Goal: Transaction & Acquisition: Purchase product/service

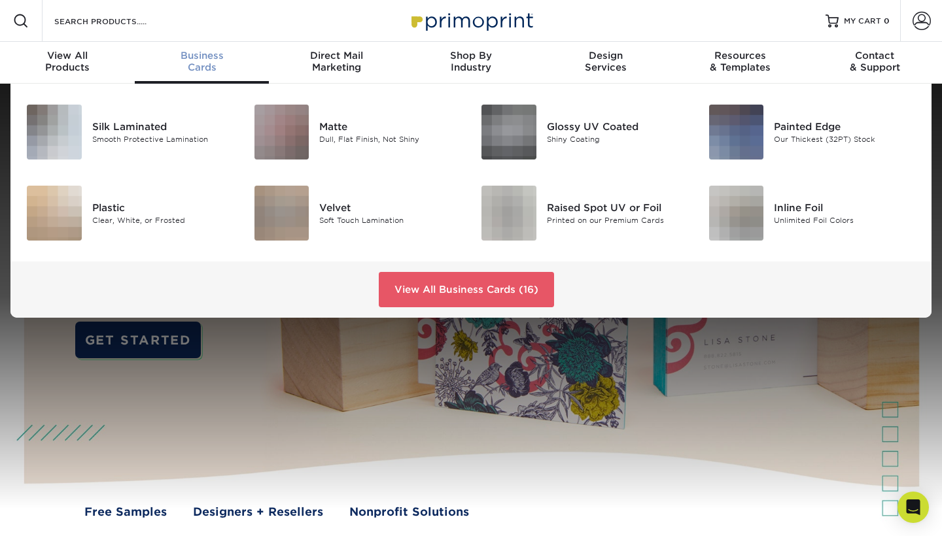
click at [199, 50] on span "Business" at bounding box center [202, 56] width 135 height 12
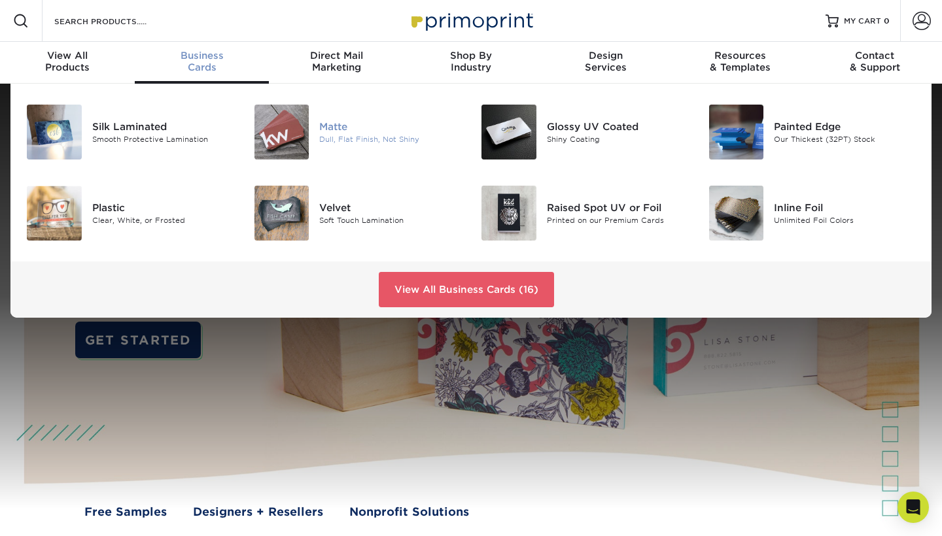
click at [297, 137] on img at bounding box center [281, 132] width 55 height 55
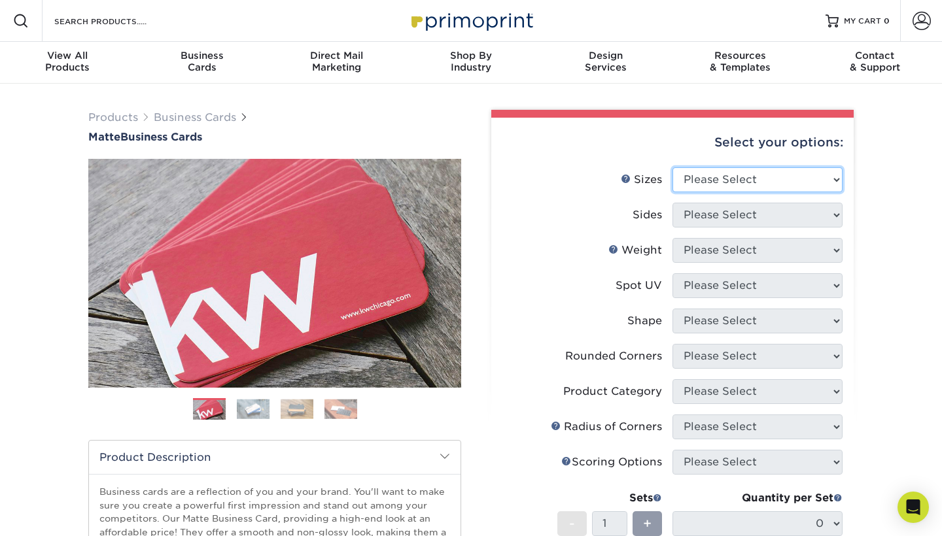
select select "2.00x3.50"
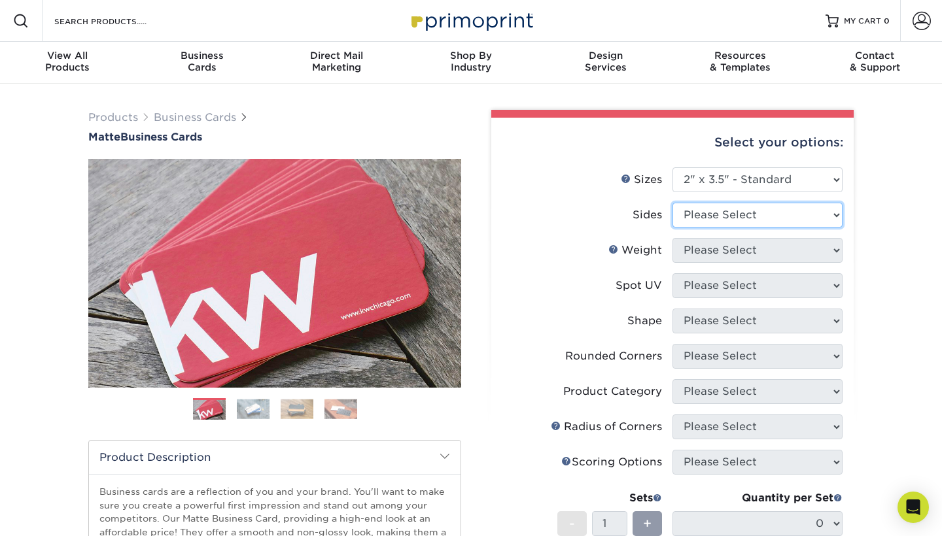
select select "13abbda7-1d64-4f25-8bb2-c179b224825d"
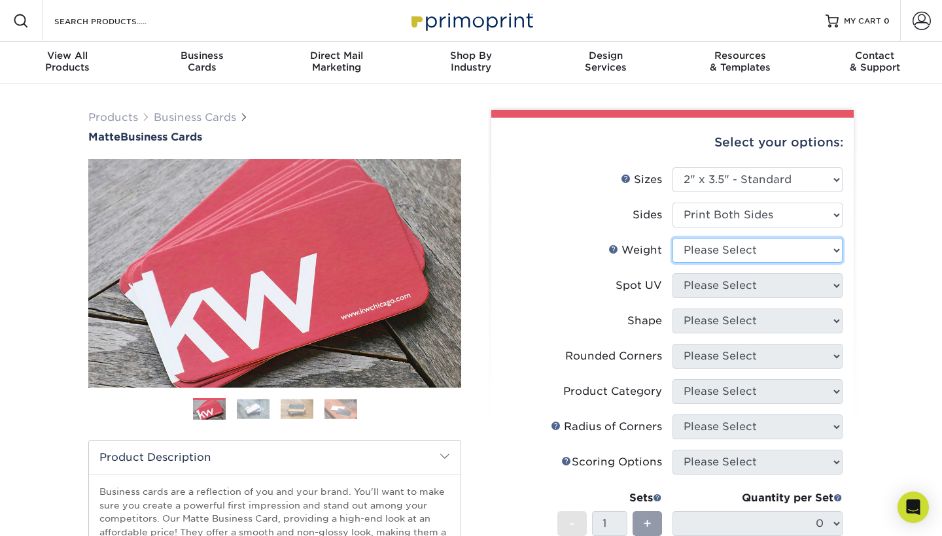
select select "16PT"
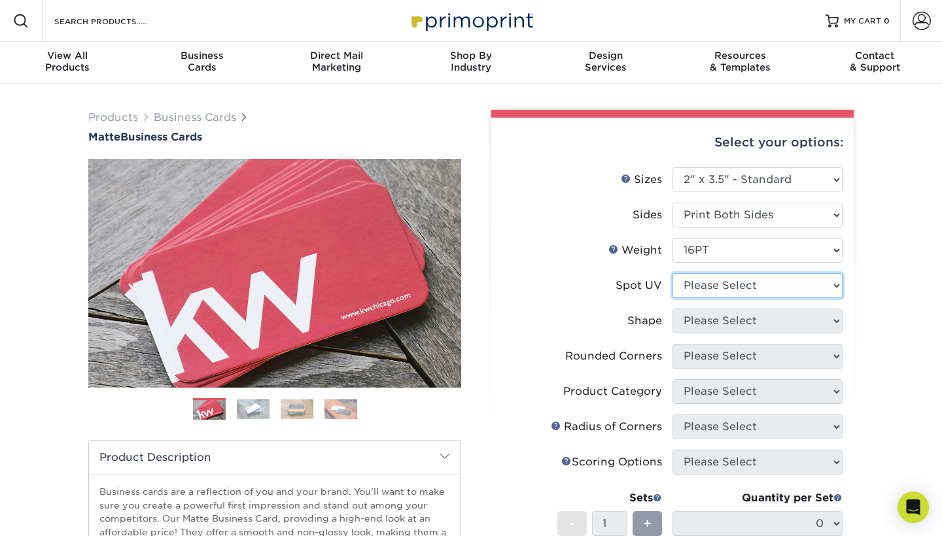
select select "3"
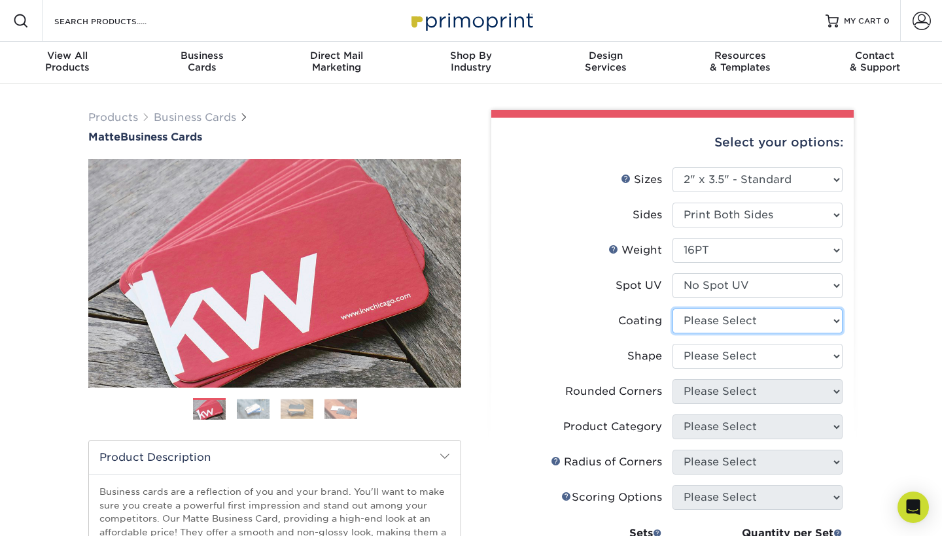
select select "121bb7b5-3b4d-429f-bd8d-bbf80e953313"
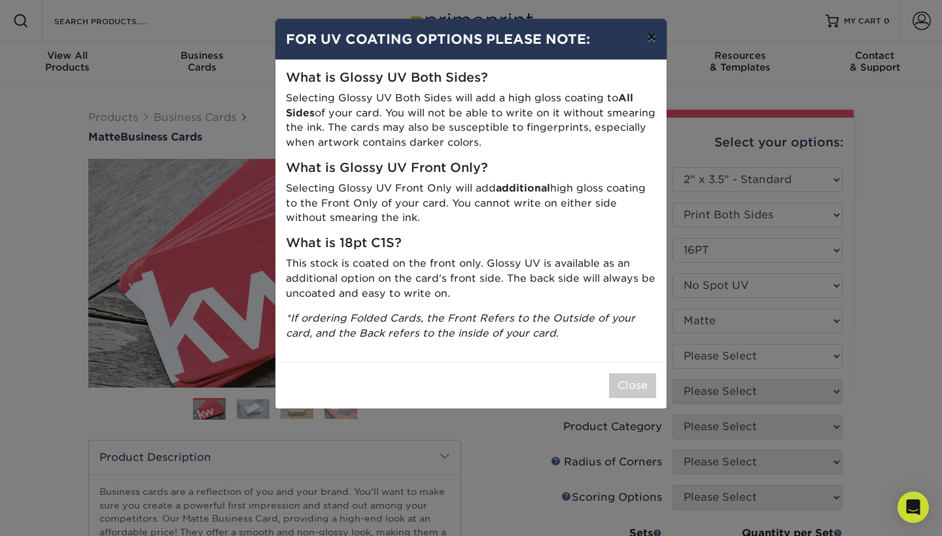
click at [650, 42] on button "×" at bounding box center [651, 37] width 30 height 37
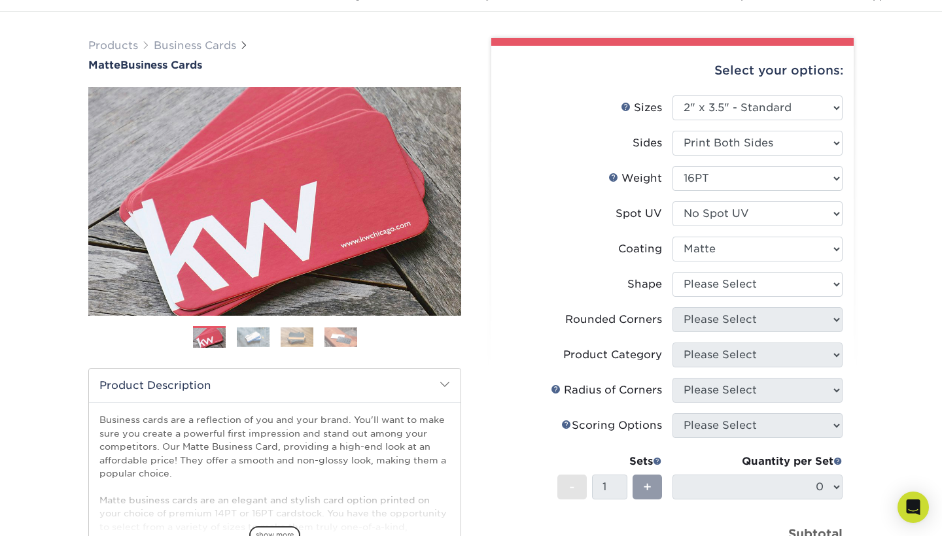
scroll to position [97, 0]
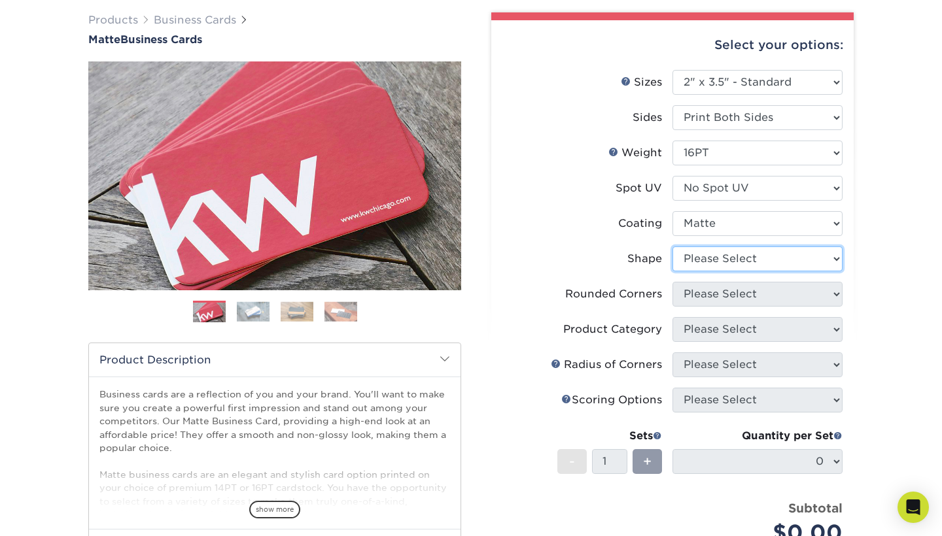
select select "standard"
select select "0"
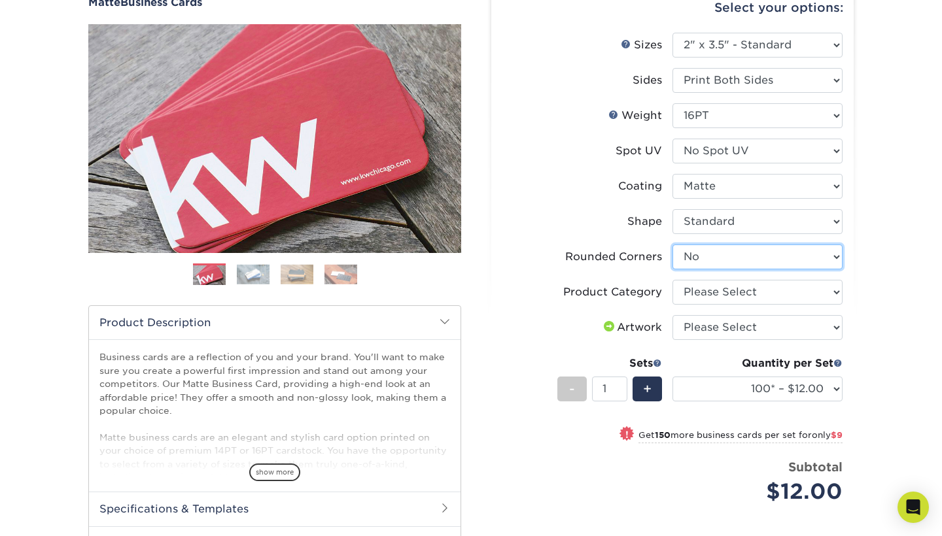
scroll to position [136, 0]
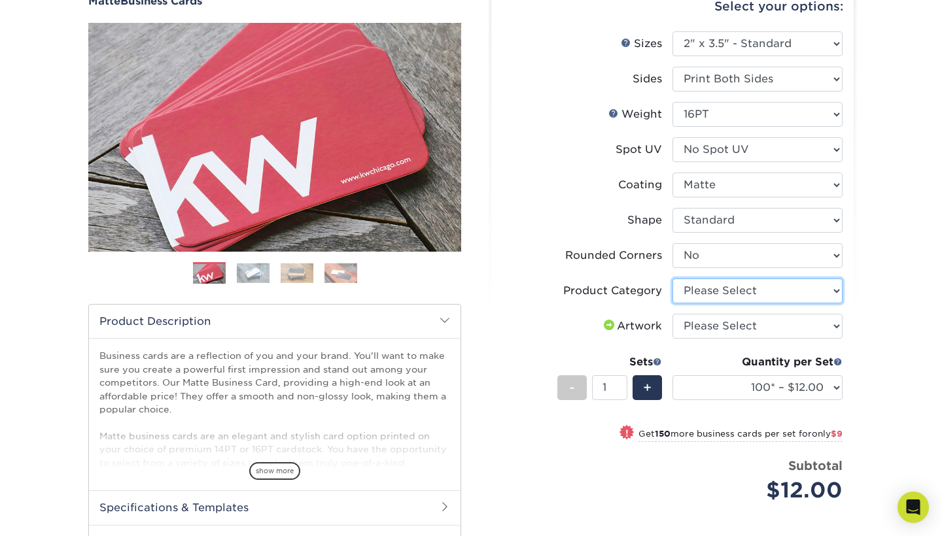
select select "3b5148f1-0588-4f88-a218-97bcfdce65c1"
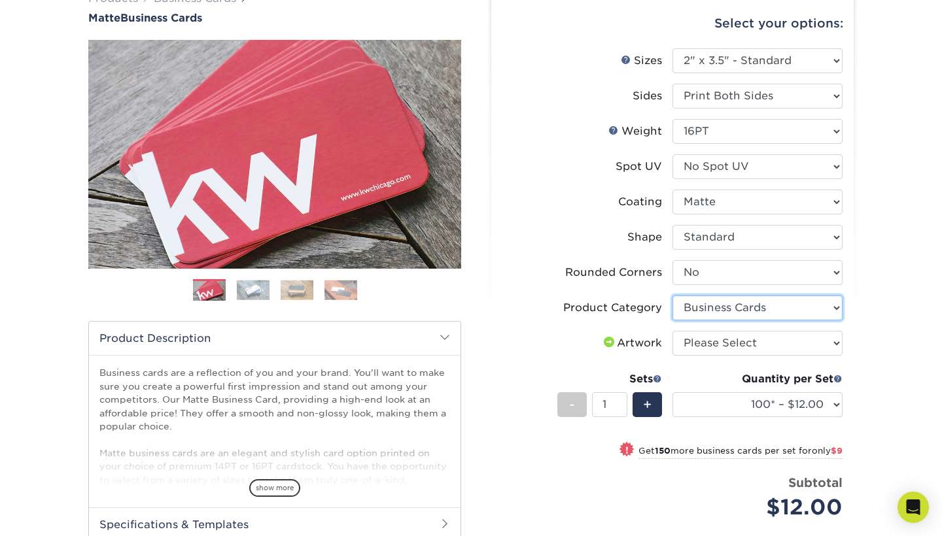
scroll to position [118, 0]
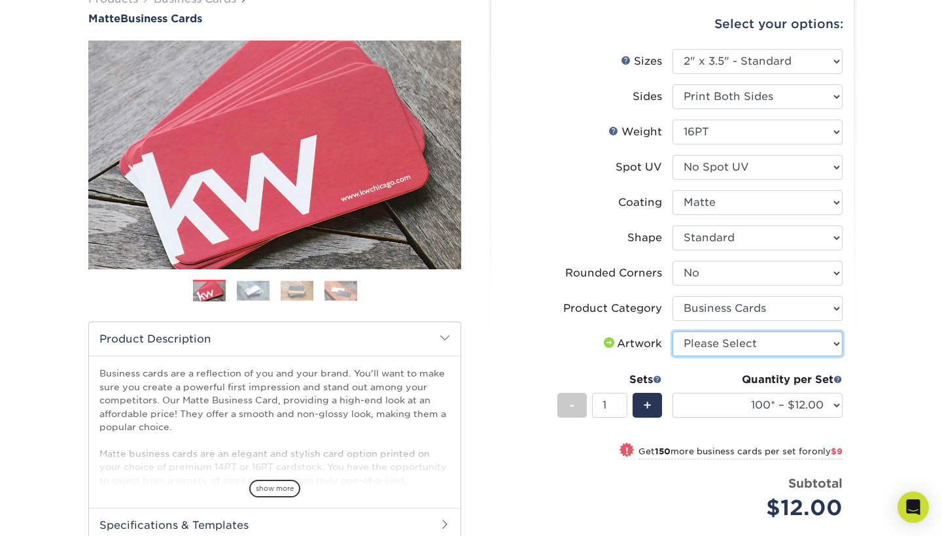
select select "upload"
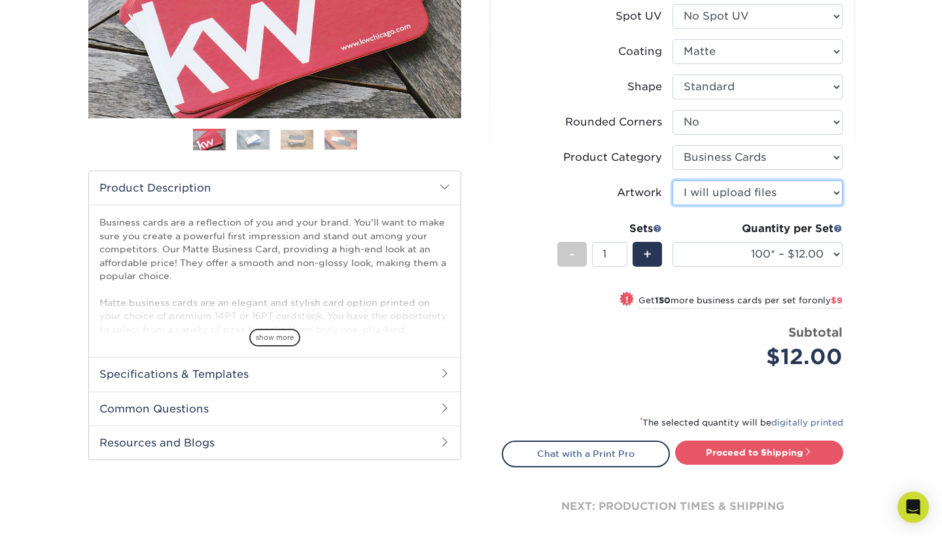
scroll to position [269, 0]
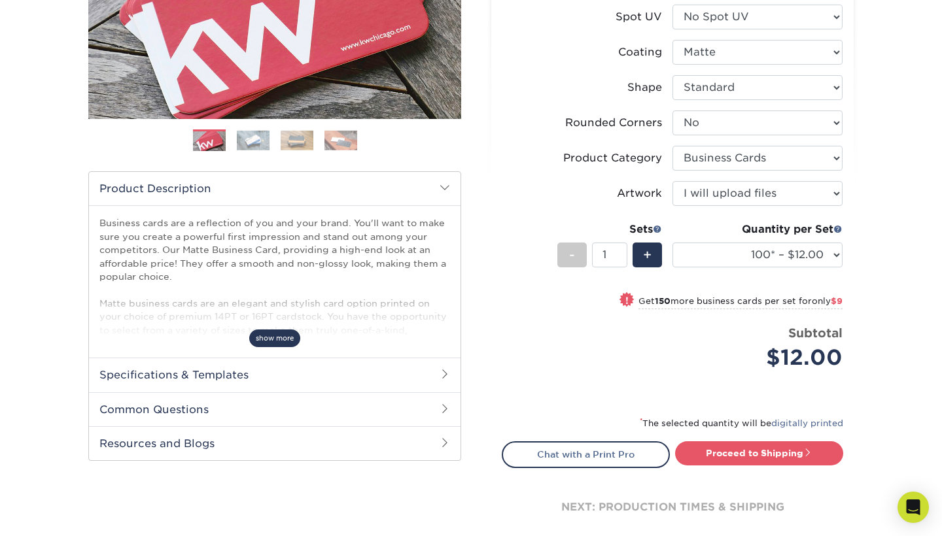
click at [296, 336] on span "show more" at bounding box center [274, 339] width 51 height 18
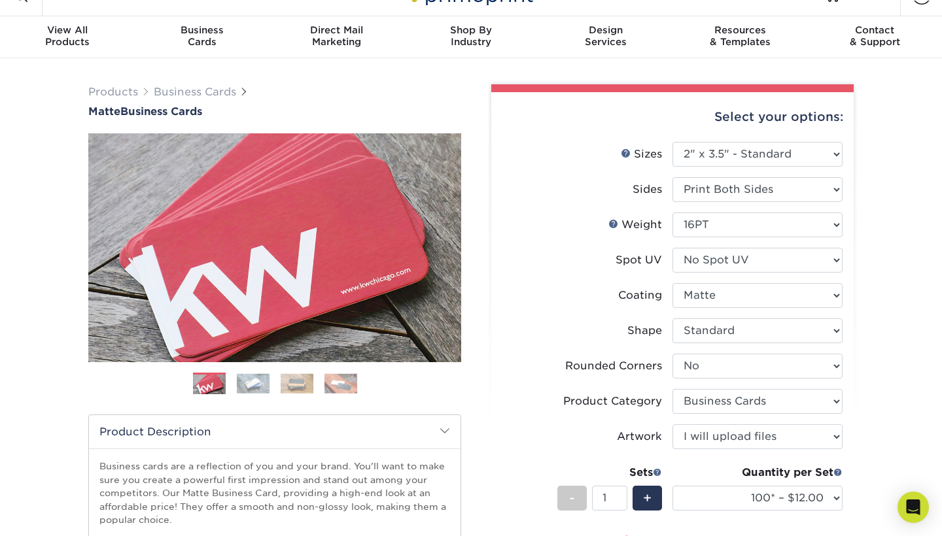
scroll to position [22, 0]
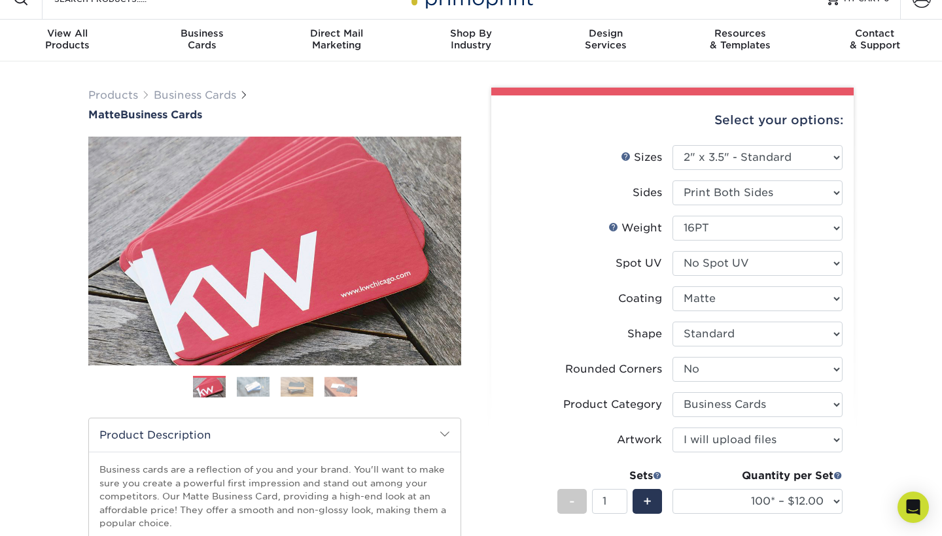
click at [263, 389] on img at bounding box center [253, 387] width 33 height 20
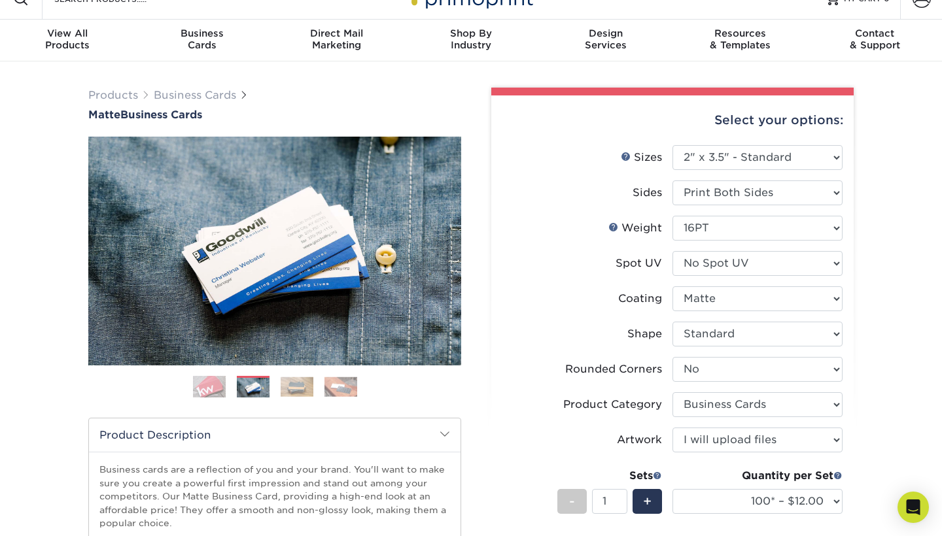
click at [318, 386] on ol at bounding box center [274, 391] width 373 height 31
click at [297, 385] on img at bounding box center [297, 387] width 33 height 20
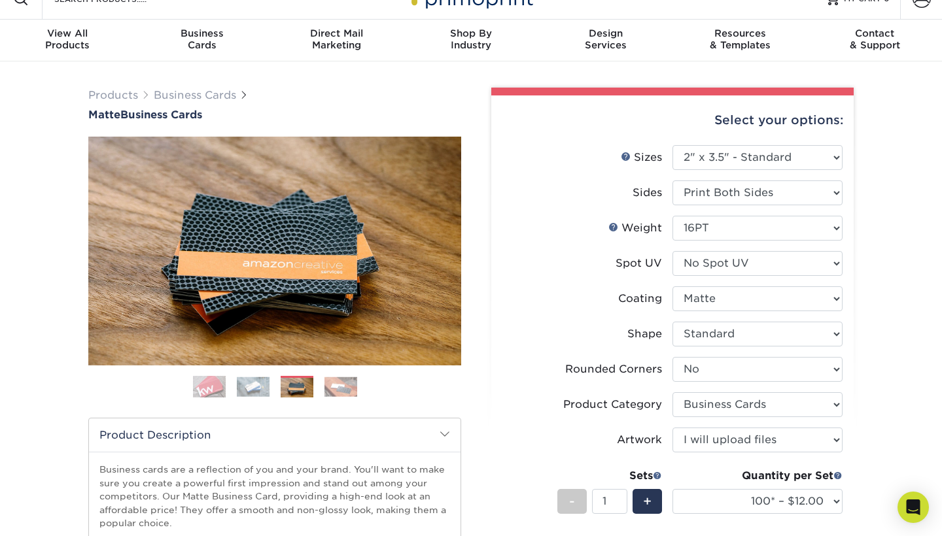
click at [344, 390] on img at bounding box center [340, 387] width 33 height 20
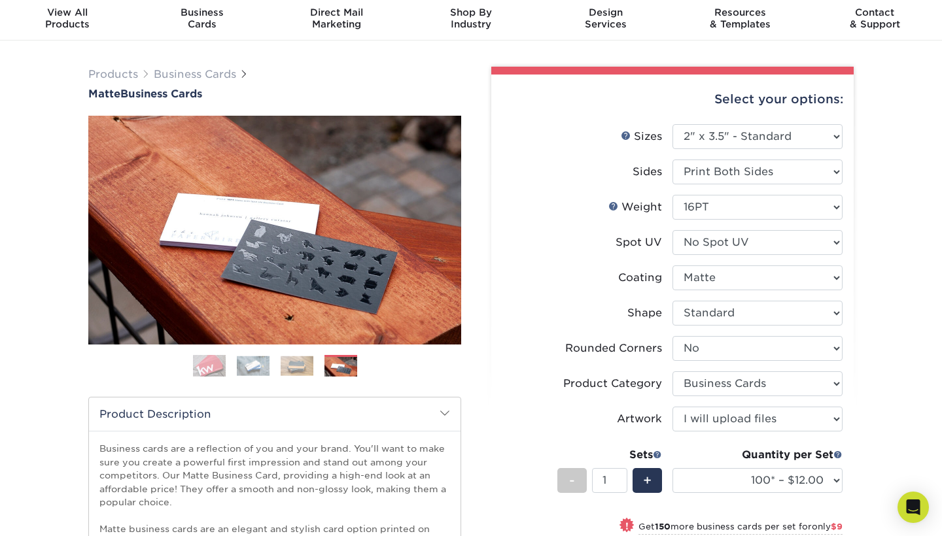
scroll to position [50, 0]
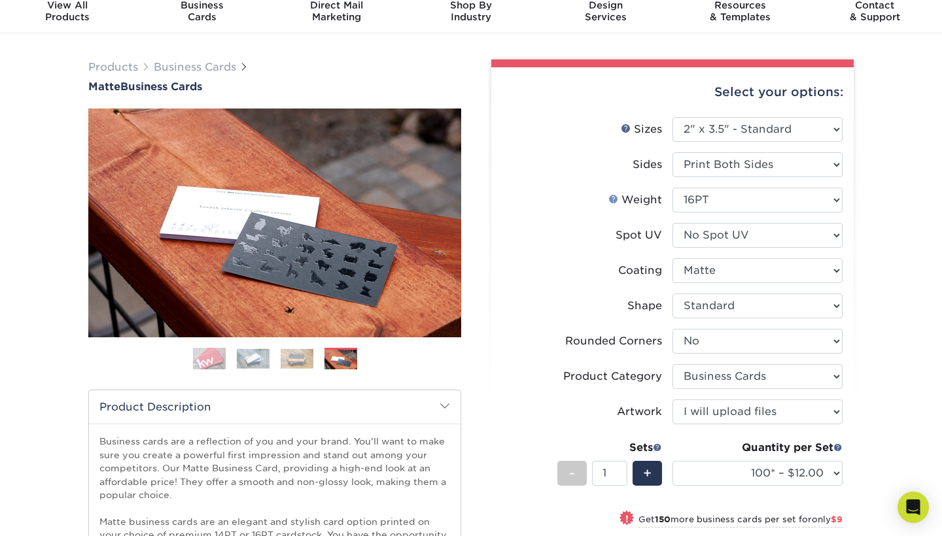
click at [615, 198] on link "Weight Help" at bounding box center [613, 199] width 10 height 10
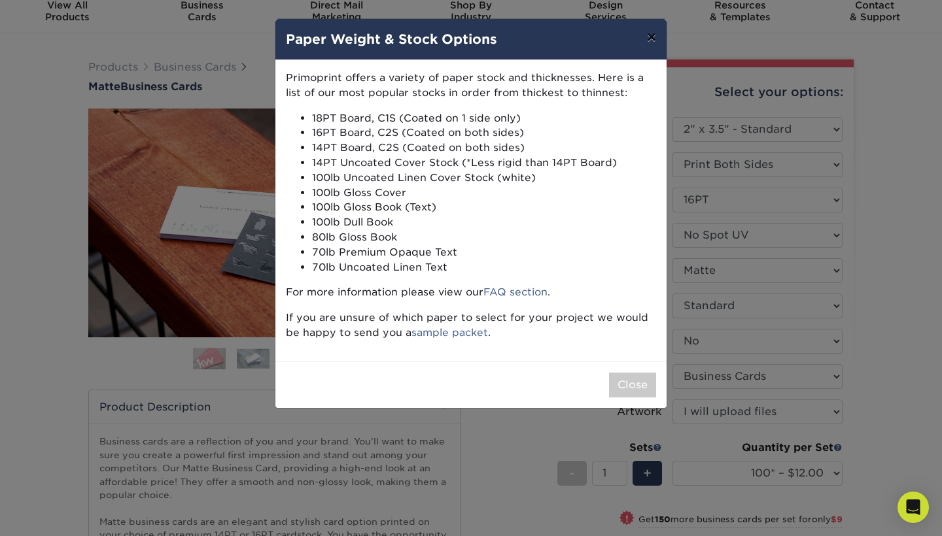
click at [650, 39] on button "×" at bounding box center [651, 37] width 30 height 37
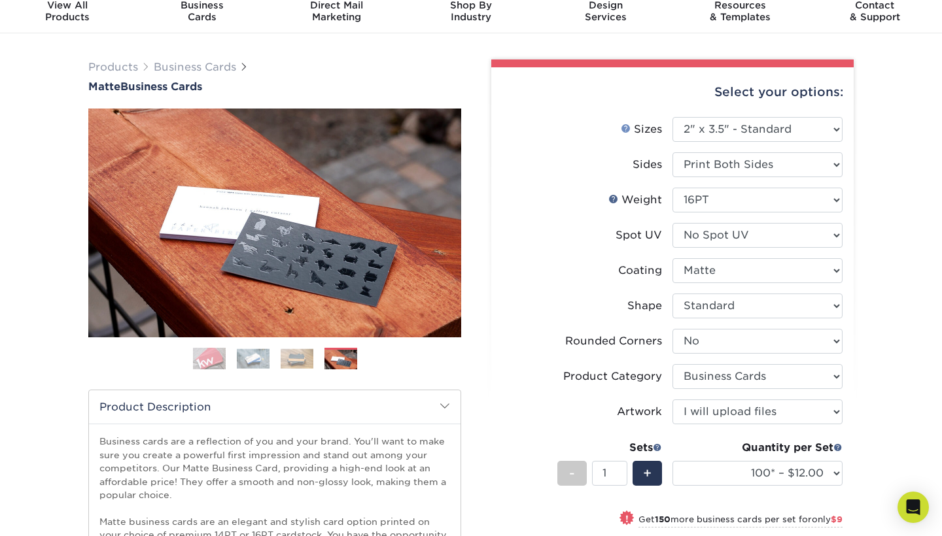
click at [628, 127] on link "Sizes Help" at bounding box center [626, 128] width 10 height 10
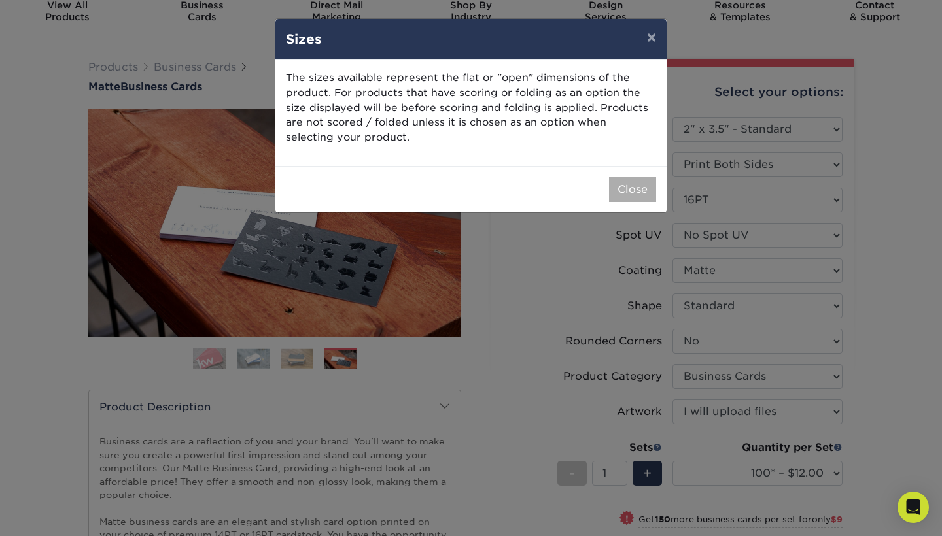
click at [633, 184] on button "Close" at bounding box center [632, 189] width 47 height 25
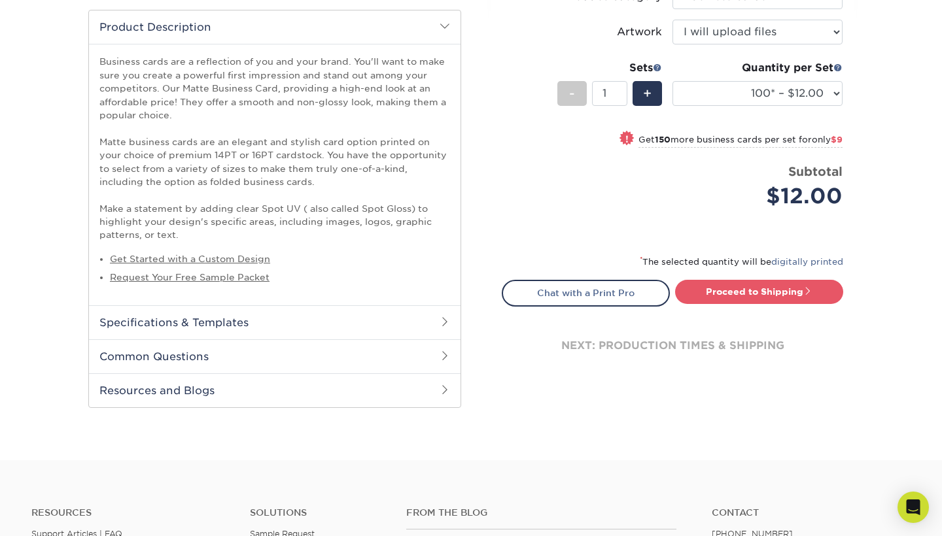
scroll to position [431, 0]
click at [742, 286] on link "Proceed to Shipping" at bounding box center [759, 291] width 168 height 24
type input "Set 1"
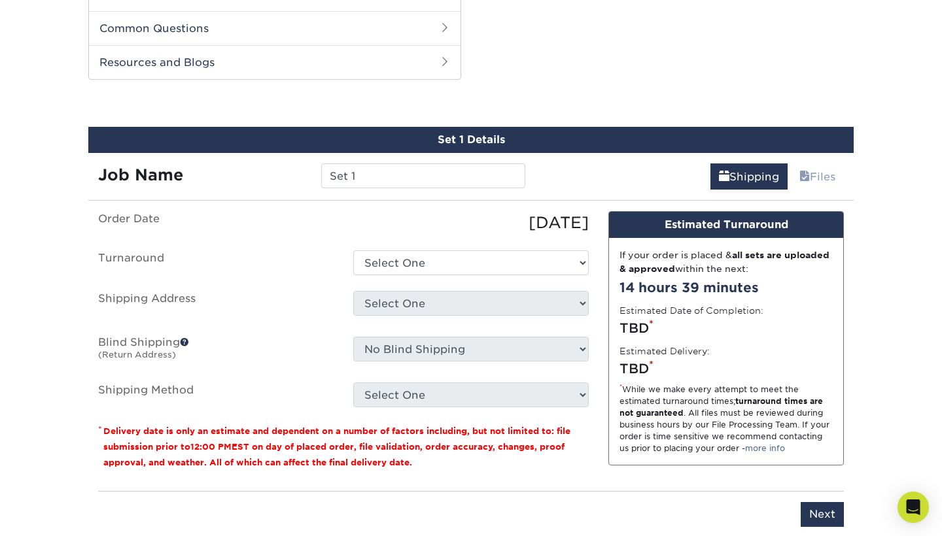
scroll to position [770, 0]
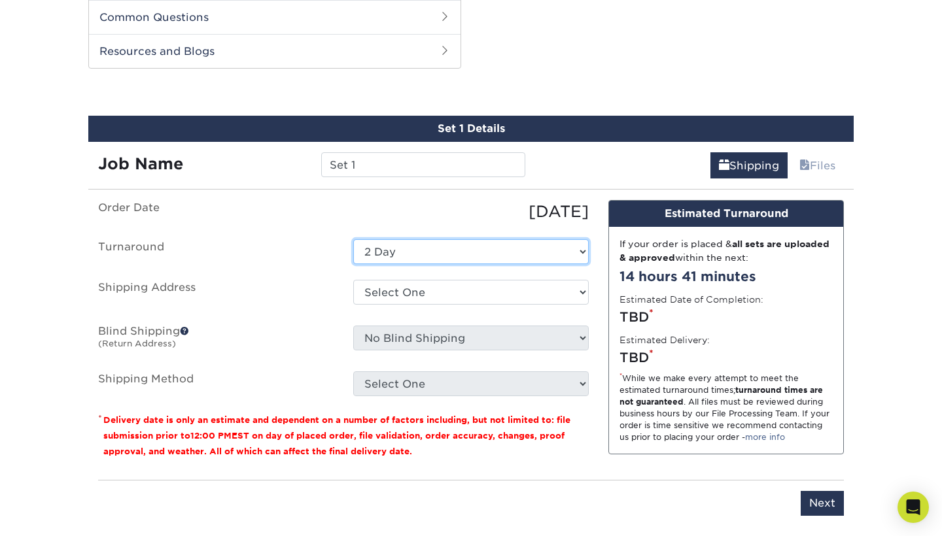
select select "47dbf4b1-3bfd-4687-b793-fcd3ee179f06"
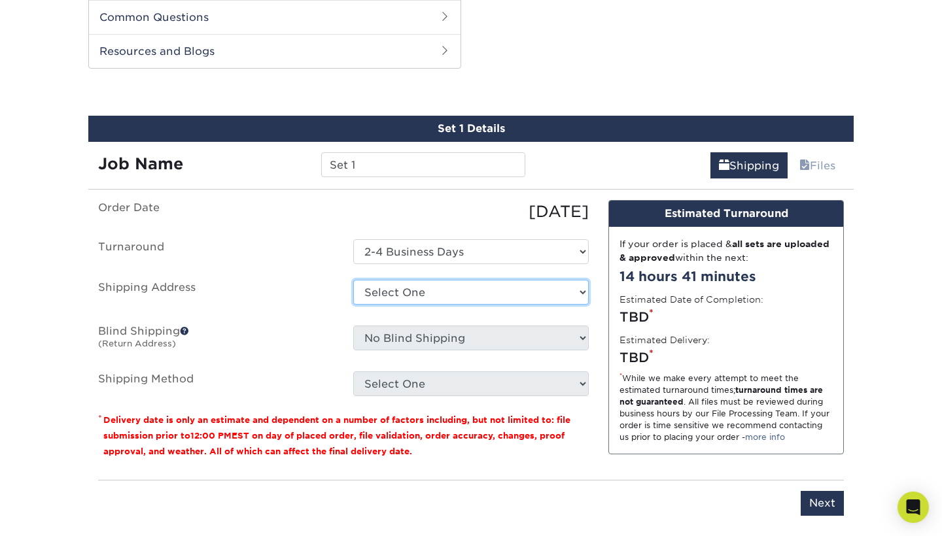
select select "newaddress"
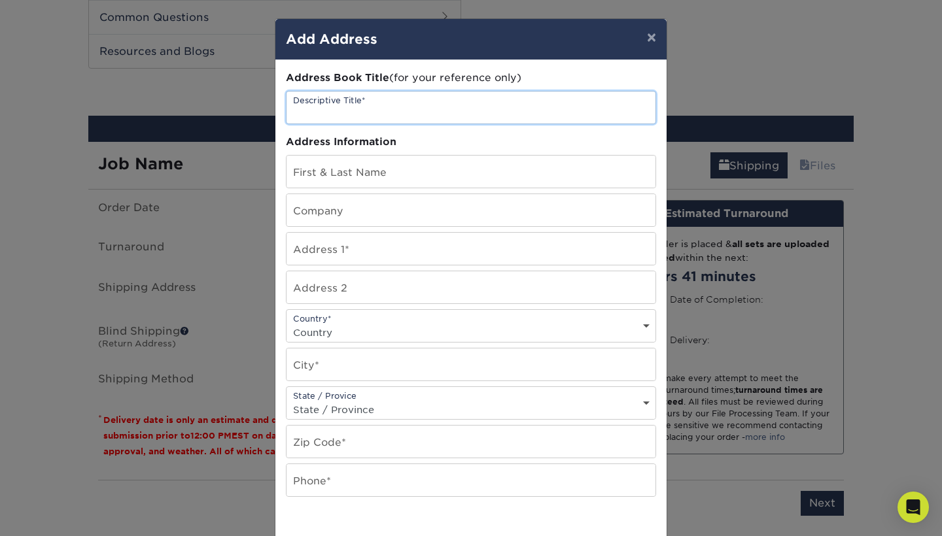
click at [372, 112] on input "text" at bounding box center [470, 108] width 369 height 32
type input "not sure"
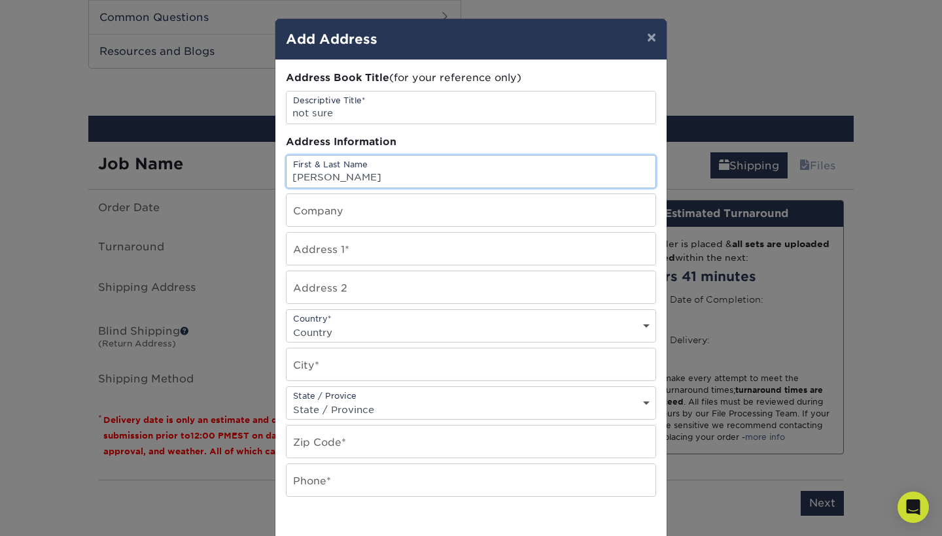
type input "[PERSON_NAME]"
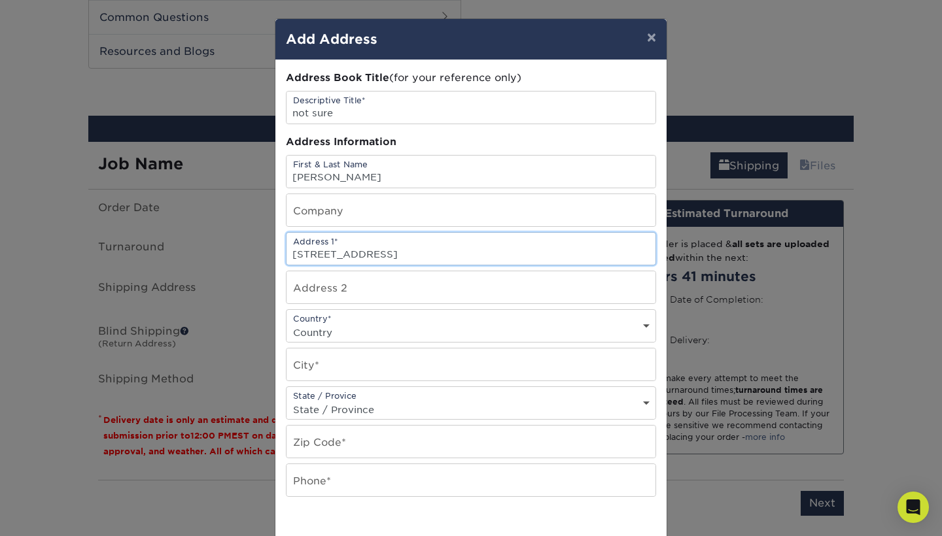
type input "803 castlebar drive"
select select "US"
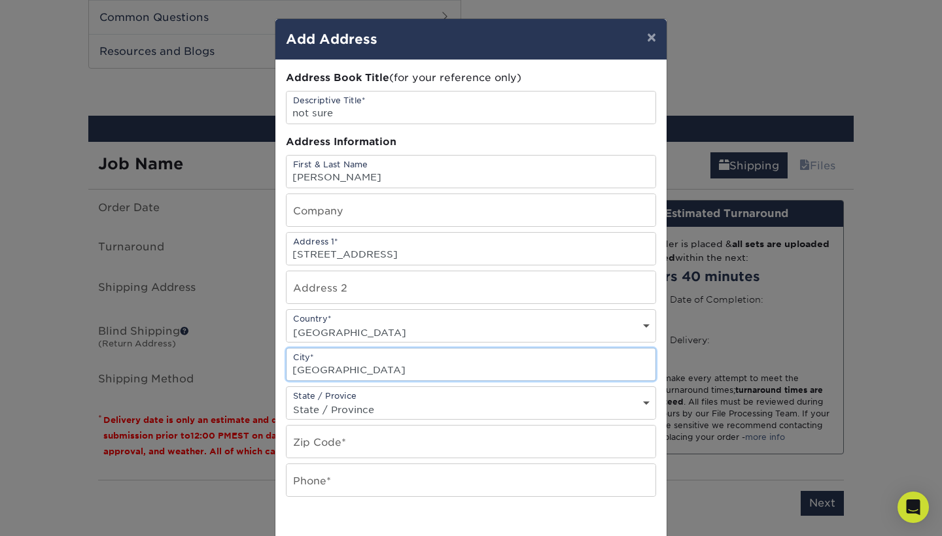
type input "North Tonawanda"
click at [413, 402] on div "State / Provice State / Province Alabama Alaska Arizona Arkansas California Col…" at bounding box center [471, 402] width 370 height 33
select select "NY"
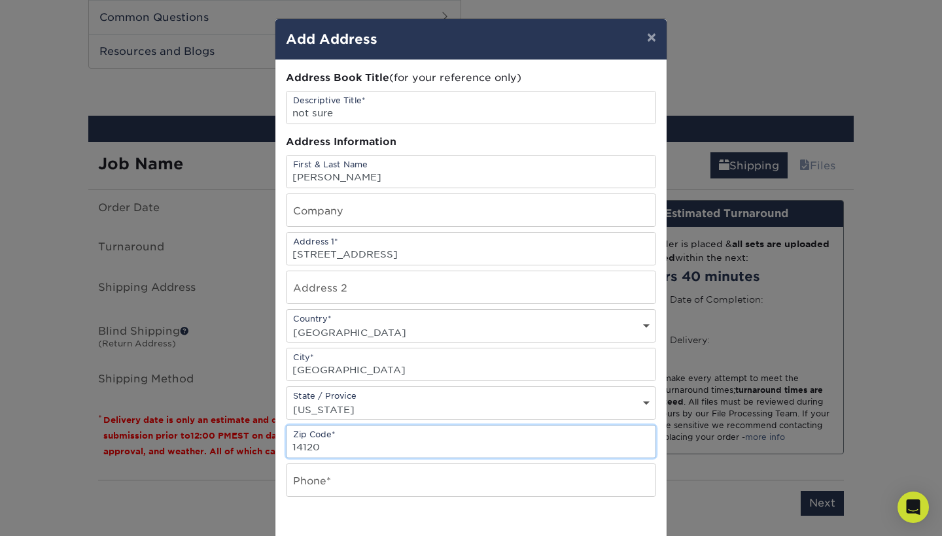
type input "14120"
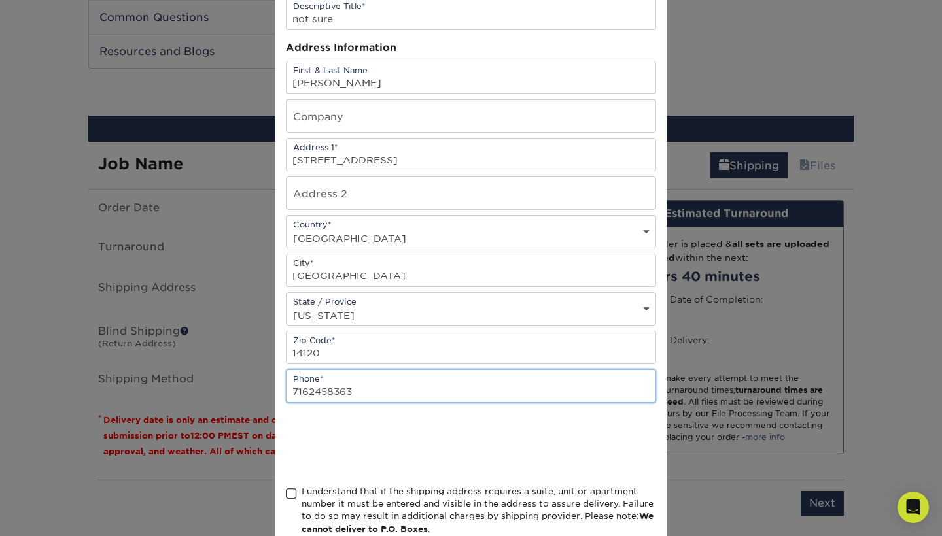
scroll to position [95, 0]
type input "7162458363"
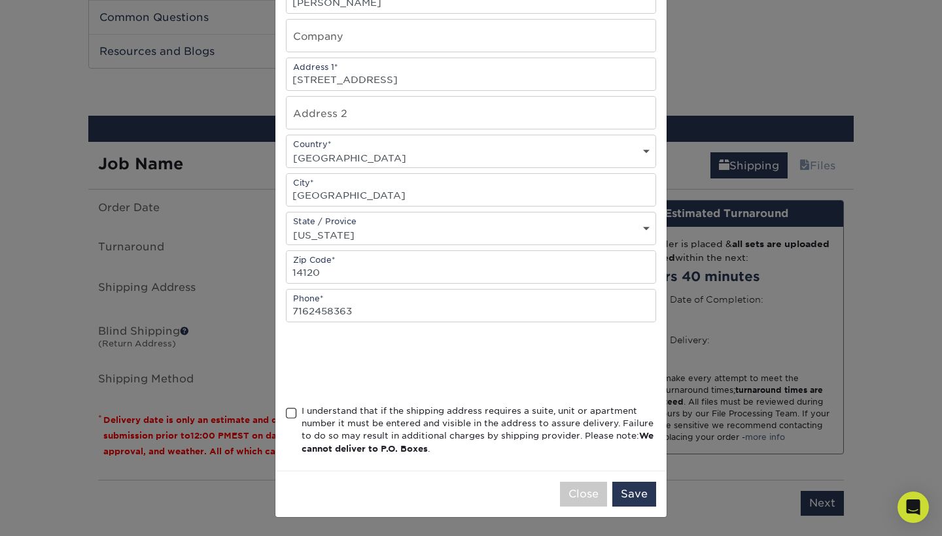
scroll to position [178, 0]
click at [294, 413] on span at bounding box center [291, 413] width 11 height 12
click at [0, 0] on input "I understand that if the shipping address requires a suite, unit or apartment n…" at bounding box center [0, 0] width 0 height 0
click at [637, 498] on button "Save" at bounding box center [634, 494] width 44 height 25
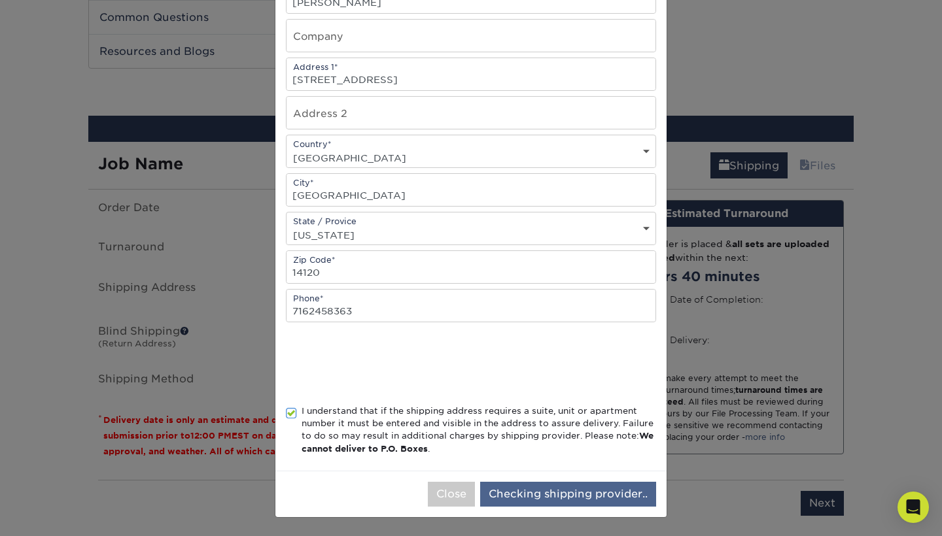
scroll to position [0, 0]
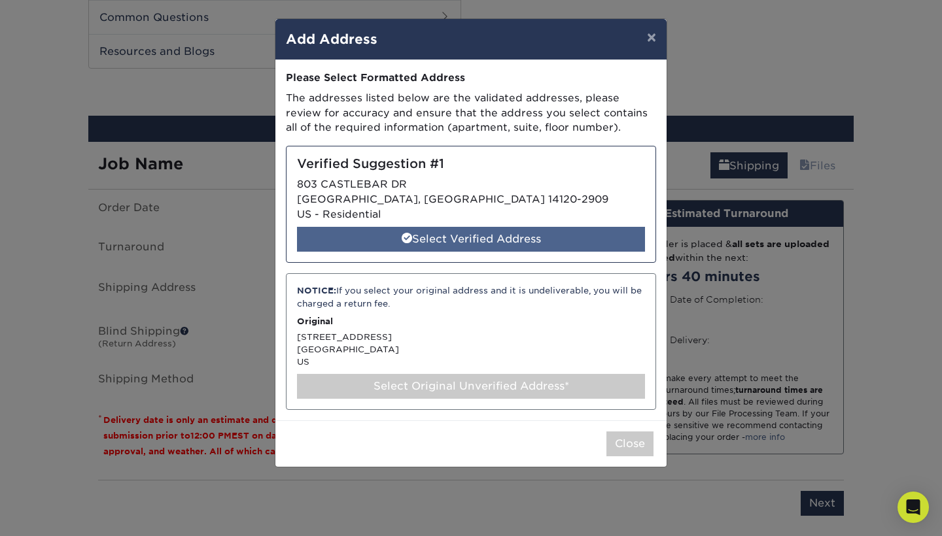
click at [511, 236] on div "Select Verified Address" at bounding box center [471, 239] width 348 height 25
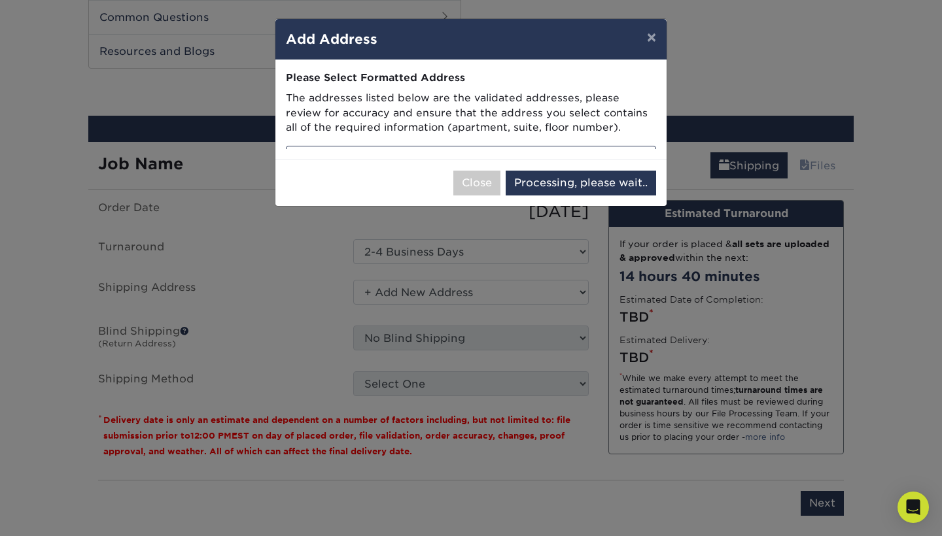
select select "285249"
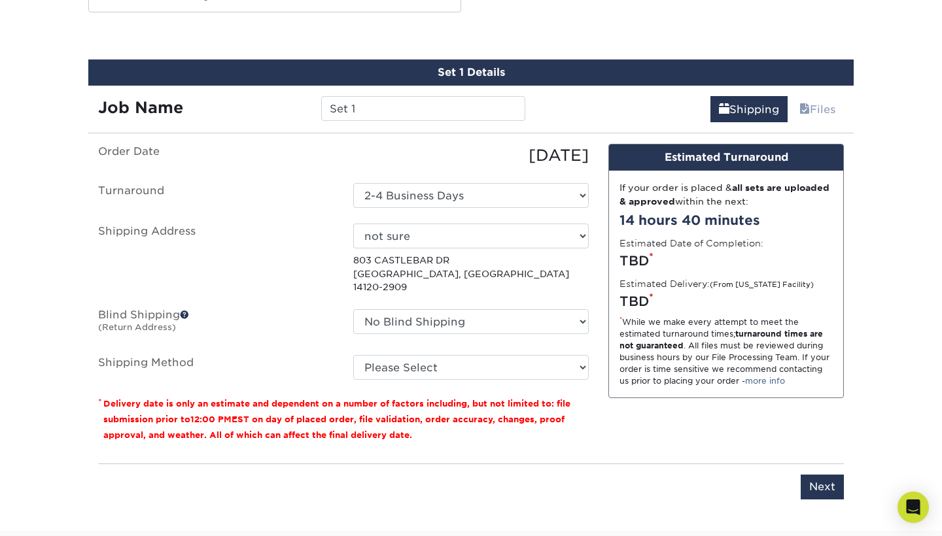
scroll to position [830, 0]
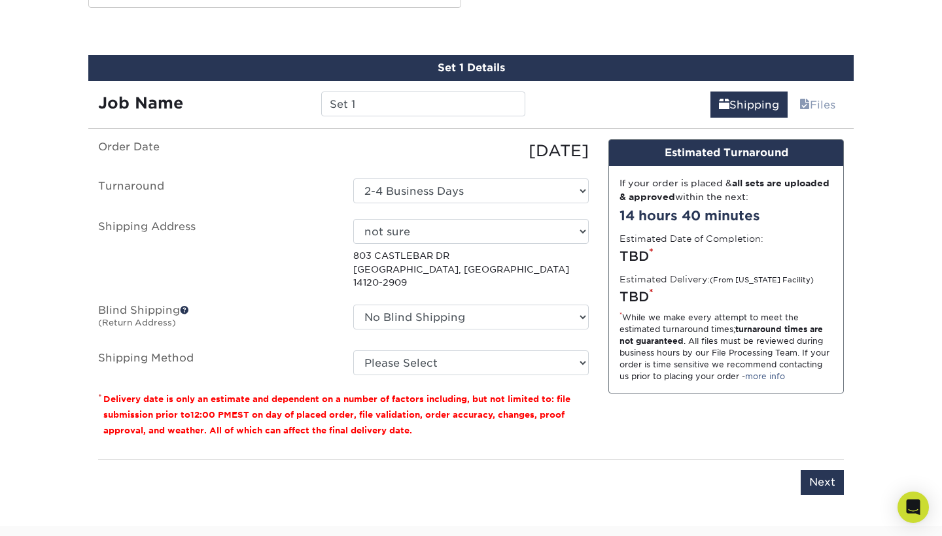
click at [186, 305] on span at bounding box center [184, 309] width 9 height 9
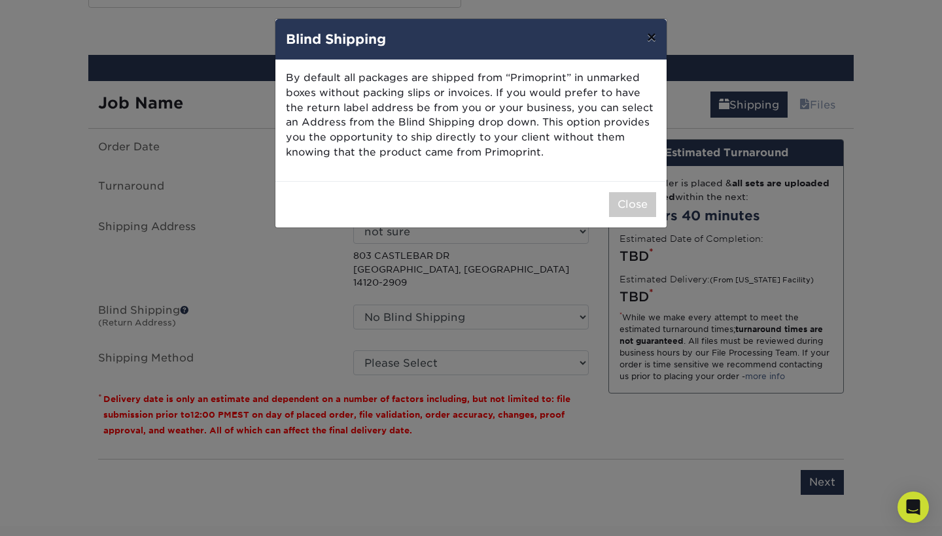
click at [650, 43] on button "×" at bounding box center [651, 37] width 30 height 37
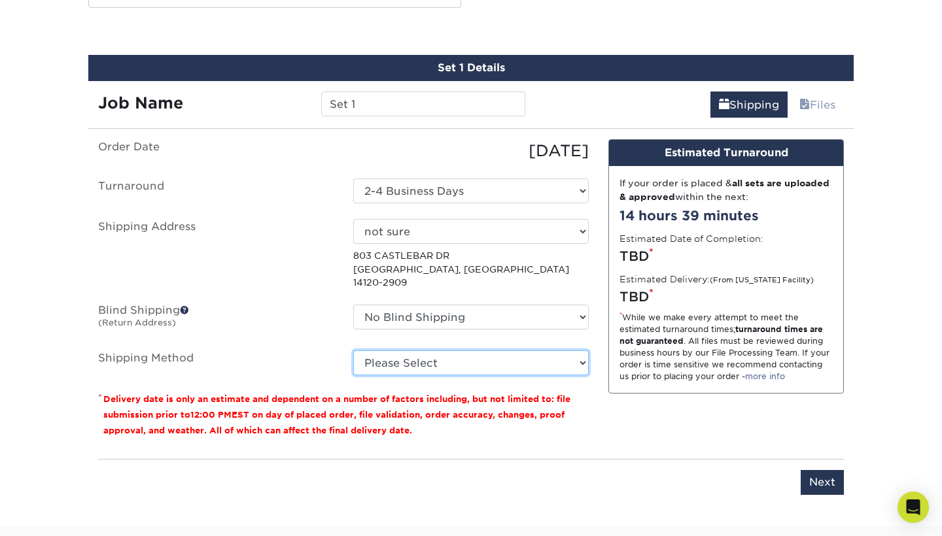
select select "03"
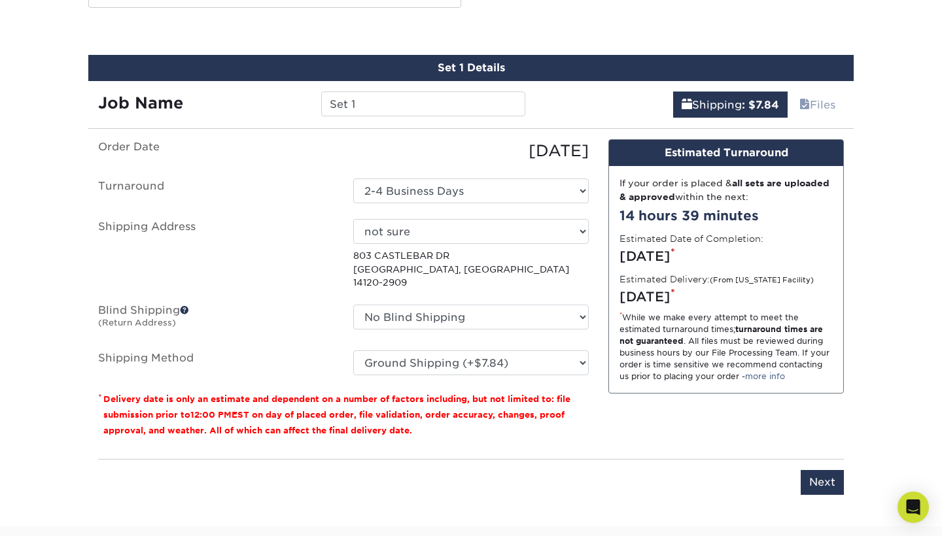
click at [594, 193] on div "Select One 2-4 Business Days 2 Day Next Business Day" at bounding box center [470, 191] width 255 height 25
select select "64c822c2-3af2-41d2-bec4-d4207c89befa"
click at [755, 371] on link "more info" at bounding box center [765, 376] width 40 height 10
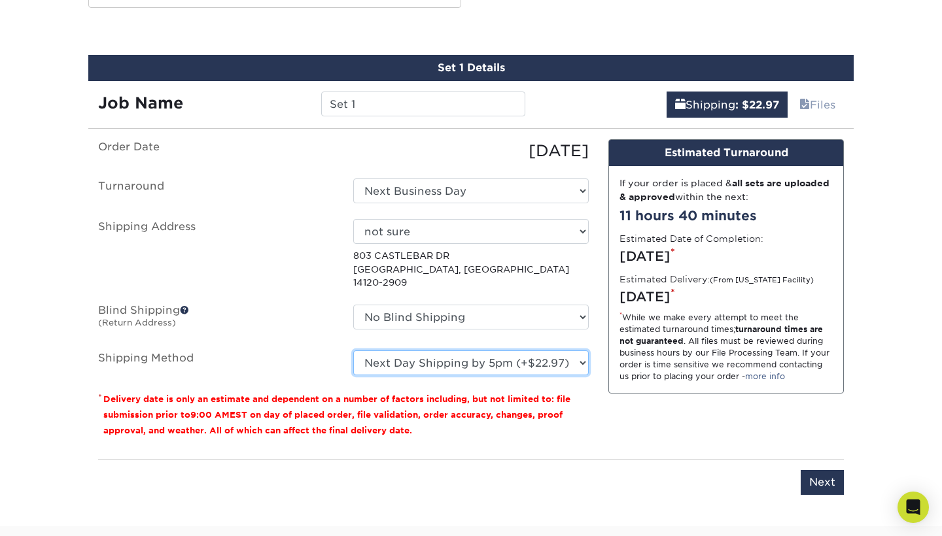
select select "03"
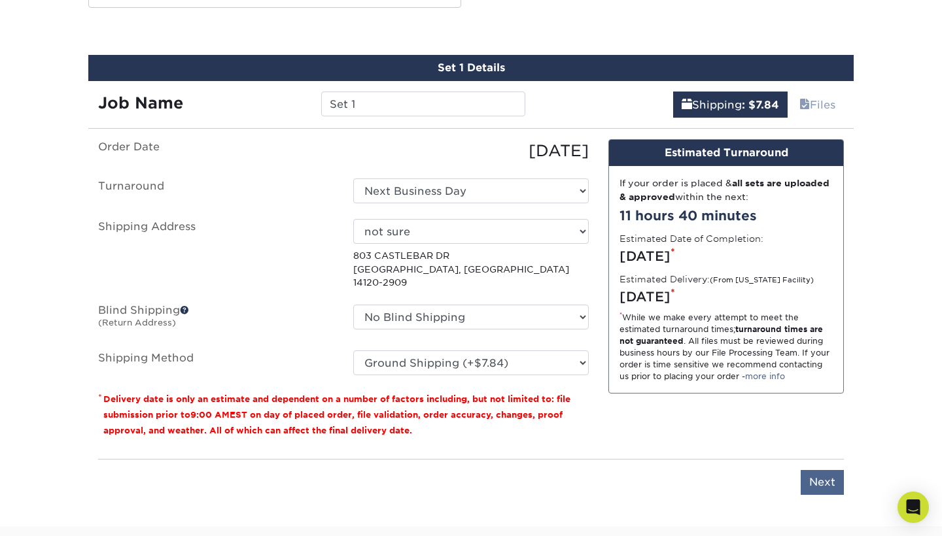
click at [819, 470] on input "Next" at bounding box center [821, 482] width 43 height 25
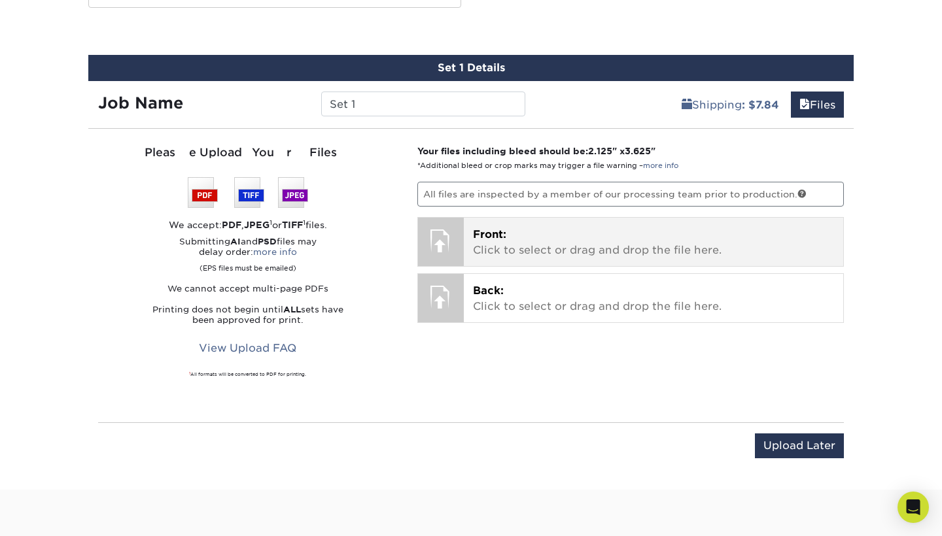
click at [481, 228] on span "Front:" at bounding box center [489, 234] width 33 height 12
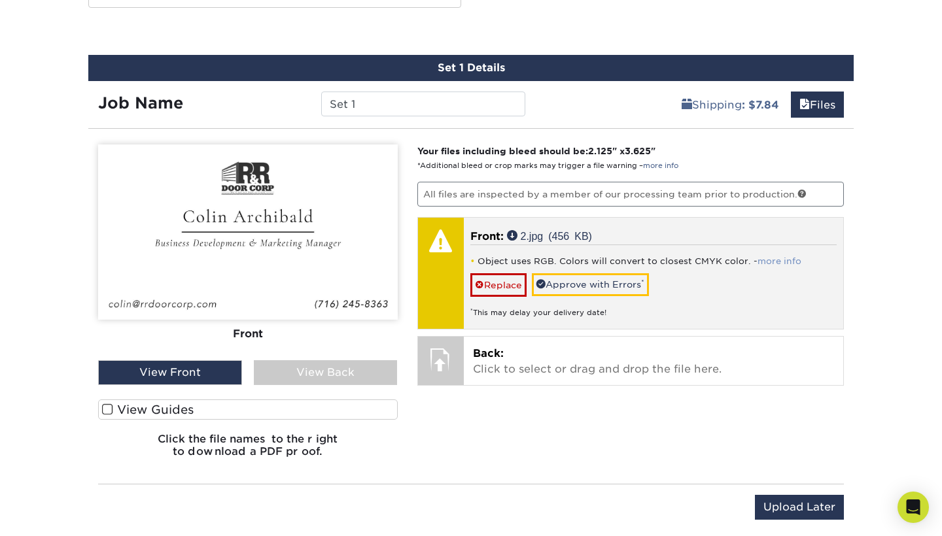
click at [772, 256] on link "more info" at bounding box center [779, 261] width 44 height 10
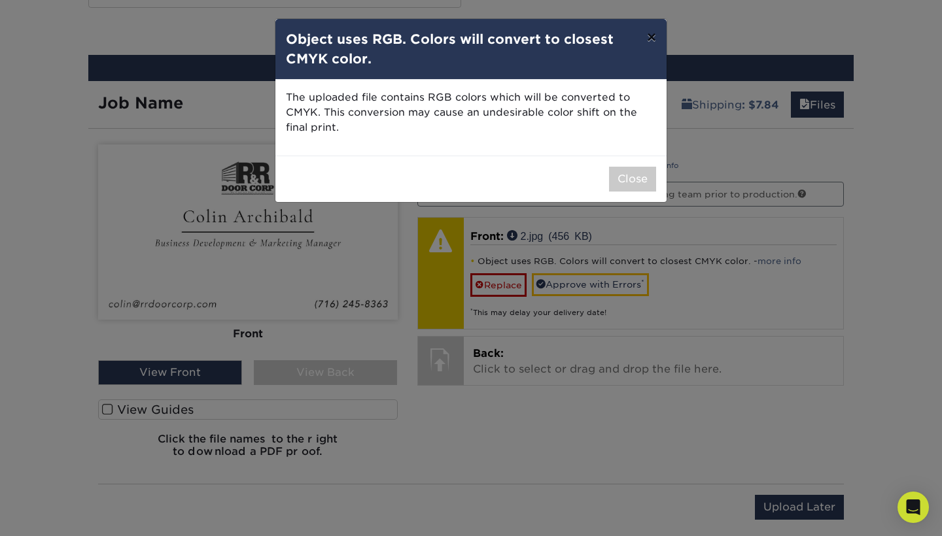
click at [653, 39] on button "×" at bounding box center [651, 37] width 30 height 37
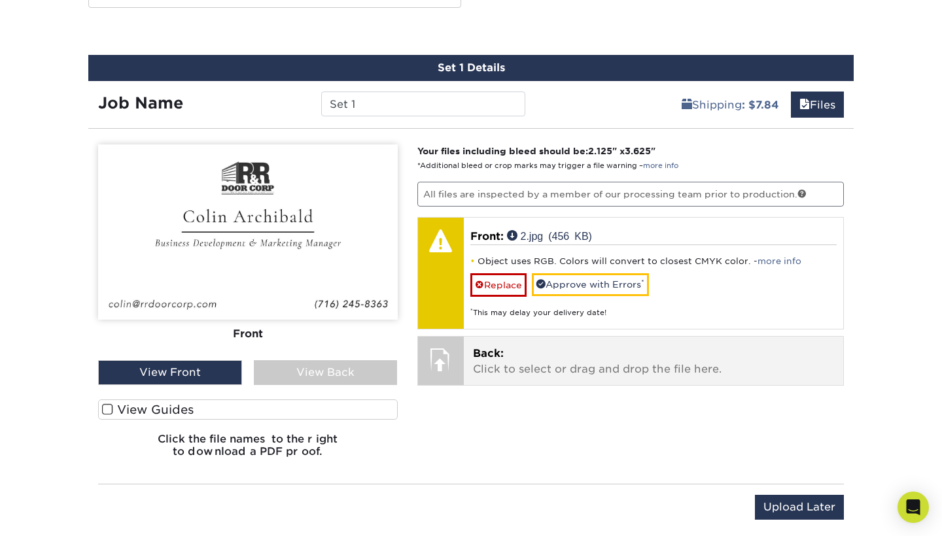
click at [493, 361] on p "Back: Click to select or drag and drop the file here." at bounding box center [654, 361] width 362 height 31
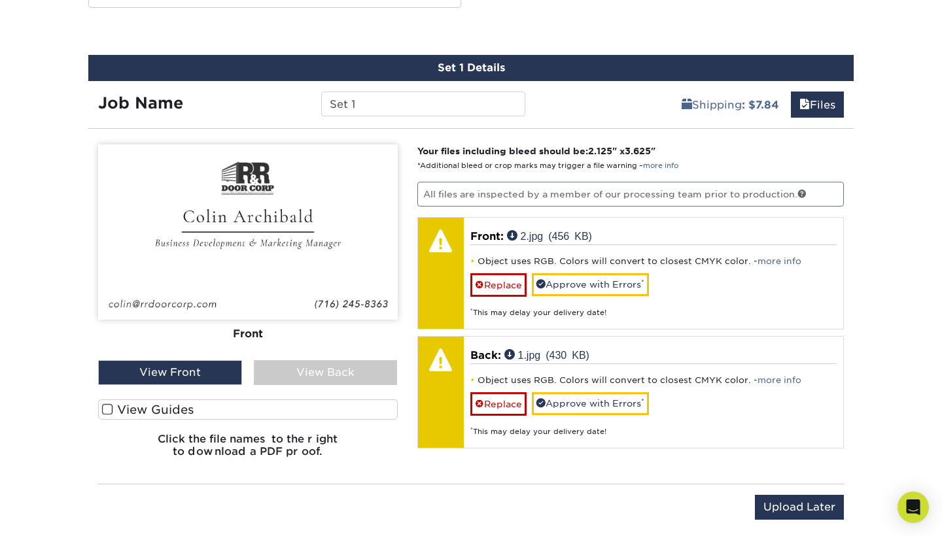
click at [366, 371] on div "View Back" at bounding box center [326, 372] width 144 height 25
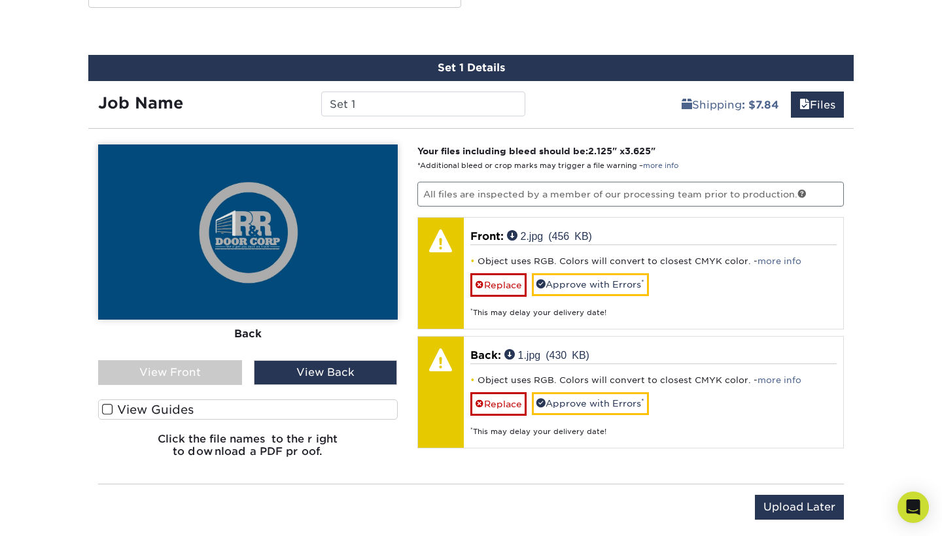
click at [211, 366] on div "View Front" at bounding box center [170, 372] width 144 height 25
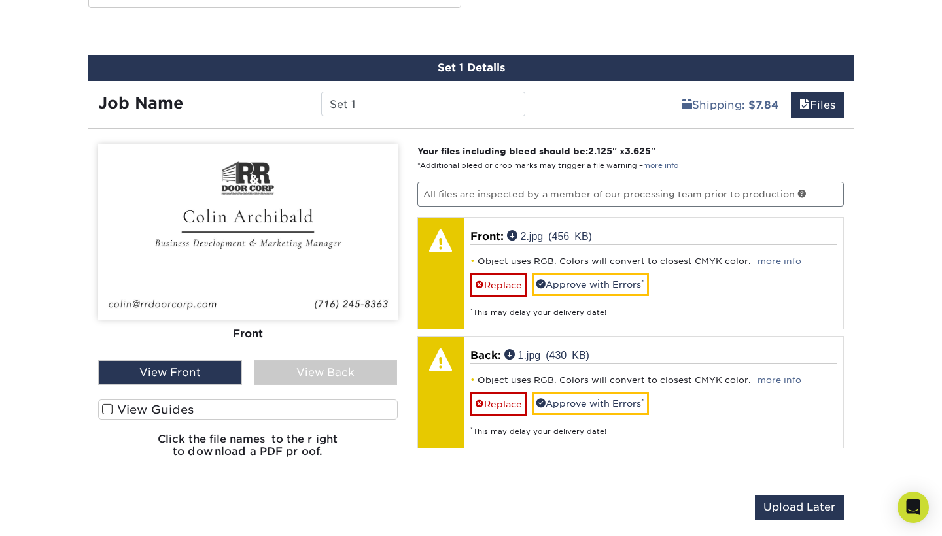
click at [161, 405] on label "View Guides" at bounding box center [247, 410] width 299 height 20
click at [0, 0] on input "View Guides" at bounding box center [0, 0] width 0 height 0
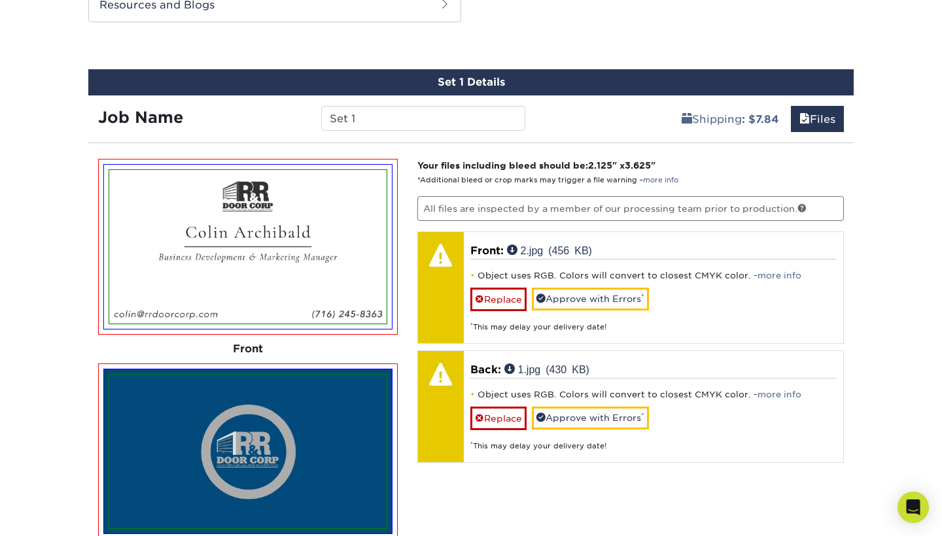
scroll to position [815, 0]
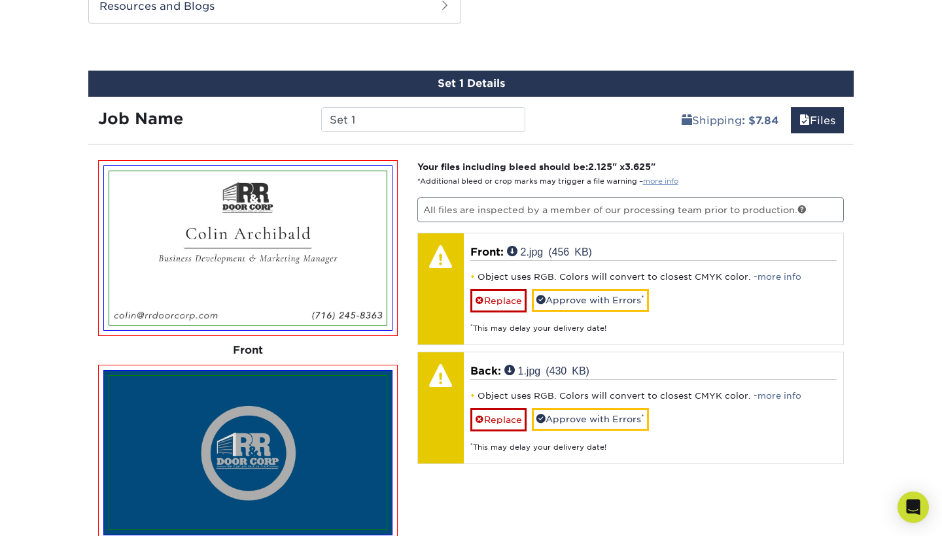
click at [651, 177] on link "more info" at bounding box center [660, 181] width 35 height 9
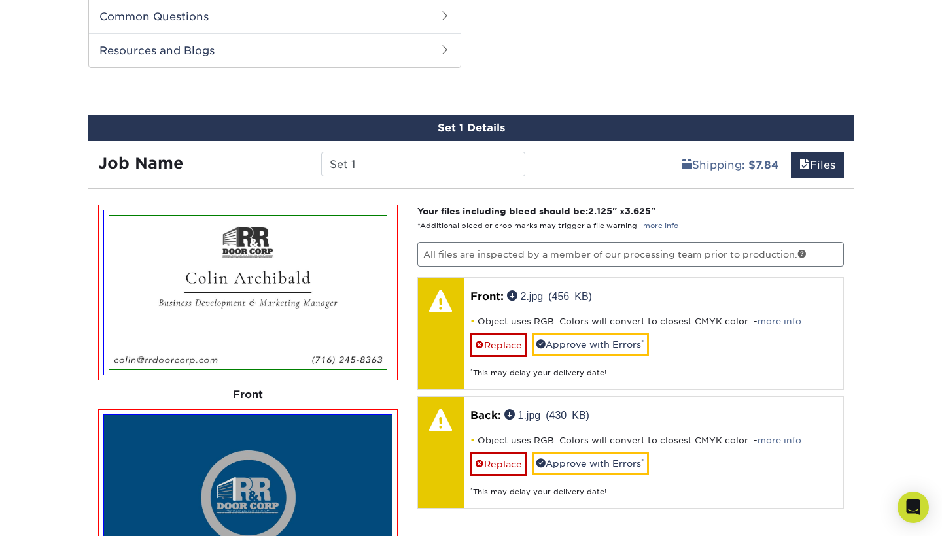
scroll to position [779, 0]
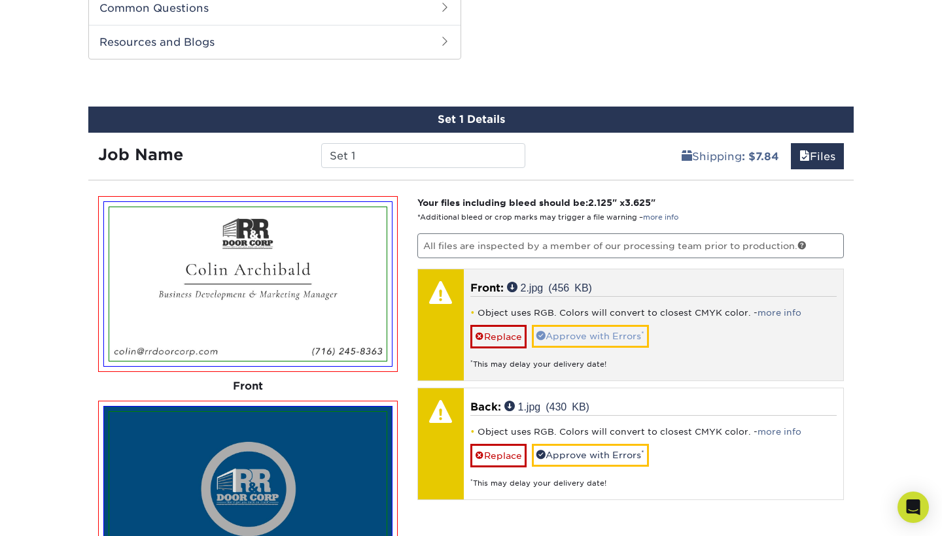
click at [585, 330] on link "Approve with Errors *" at bounding box center [590, 336] width 117 height 22
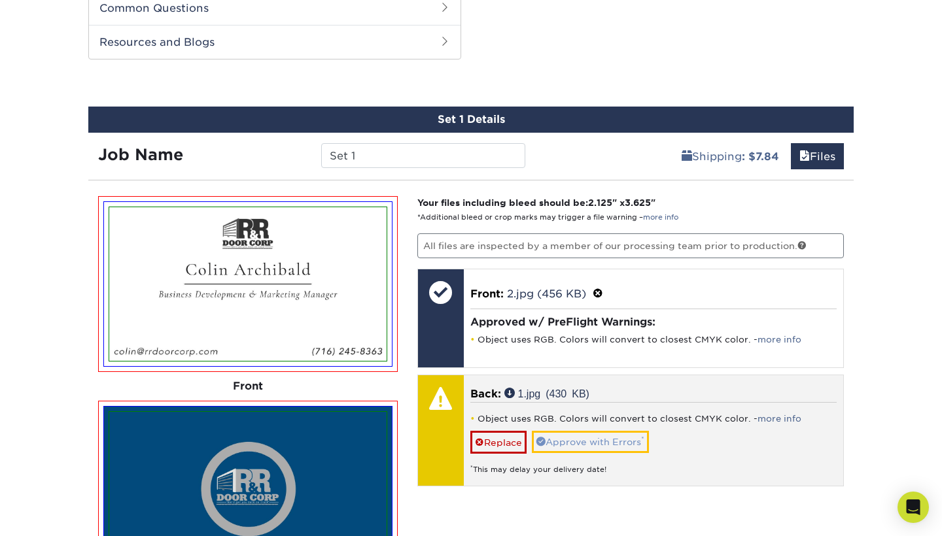
click at [597, 436] on link "Approve with Errors *" at bounding box center [590, 442] width 117 height 22
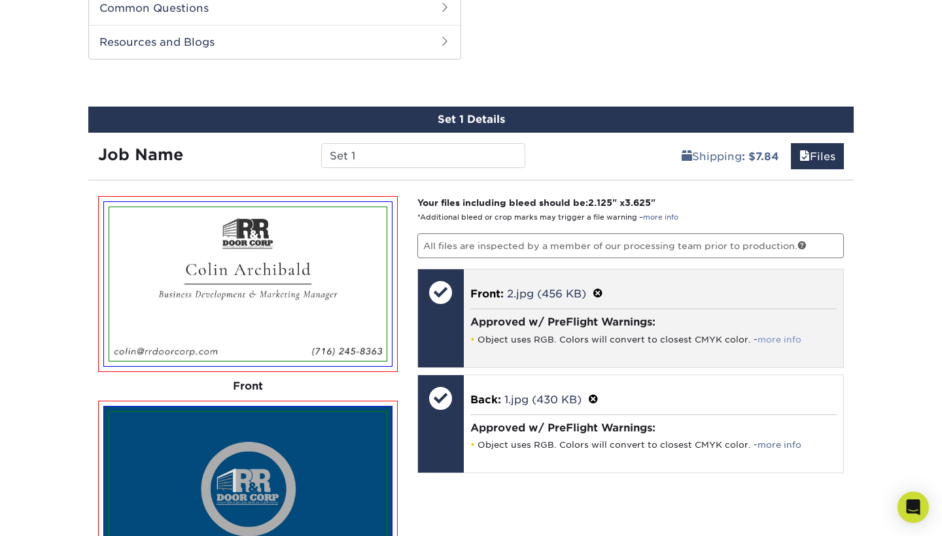
click at [760, 335] on link "more info" at bounding box center [779, 340] width 44 height 10
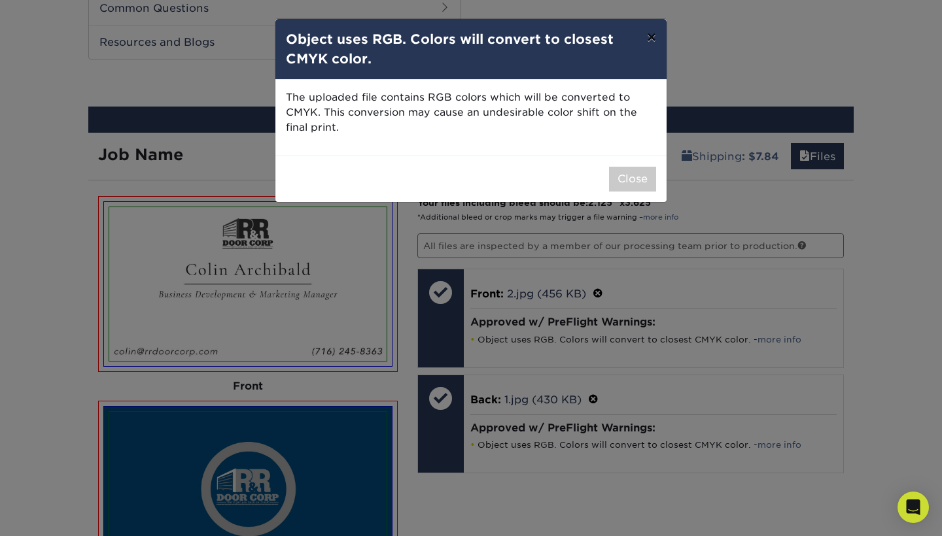
click at [649, 39] on button "×" at bounding box center [651, 37] width 30 height 37
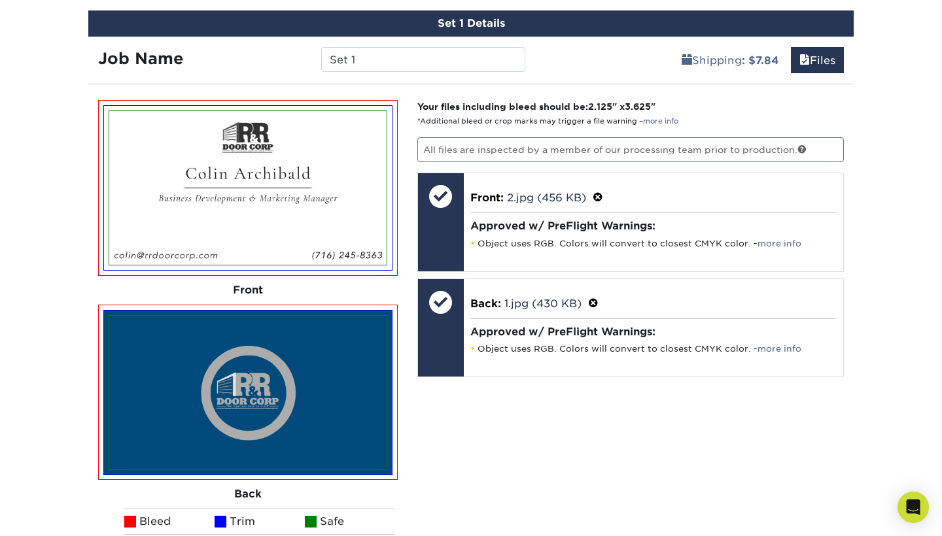
scroll to position [870, 0]
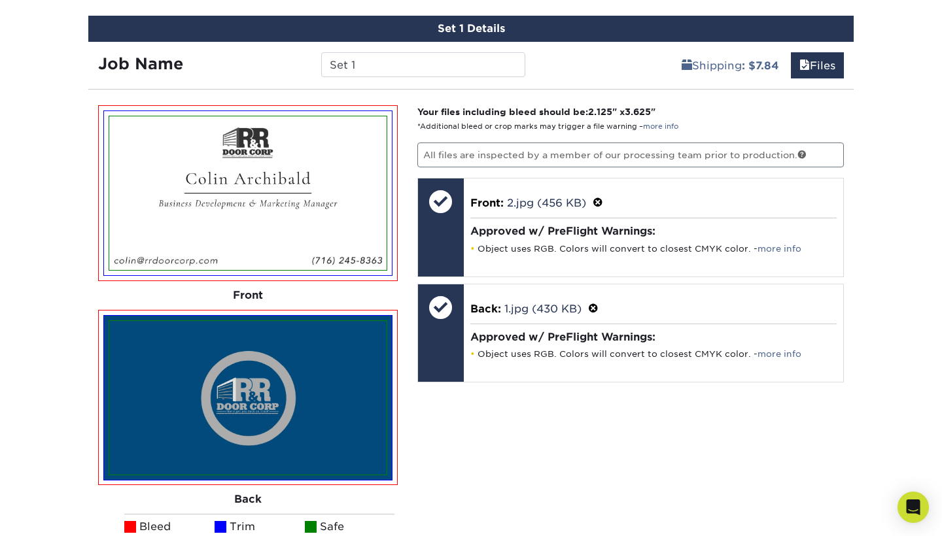
click at [346, 218] on img at bounding box center [247, 193] width 277 height 154
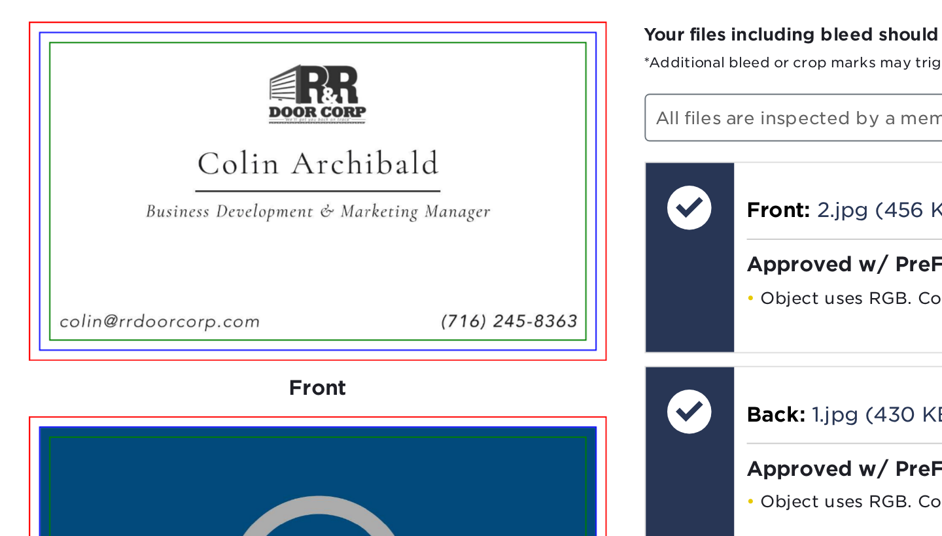
scroll to position [874, 0]
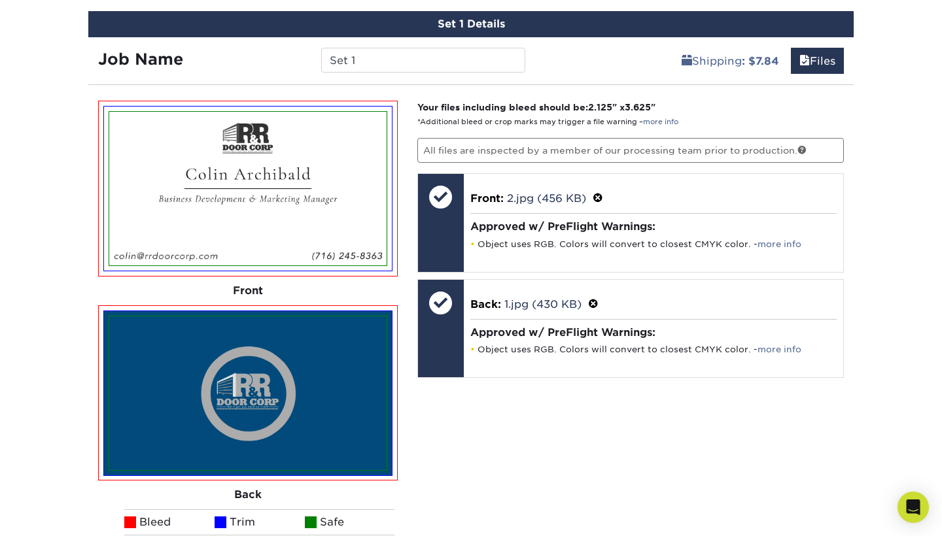
click at [271, 223] on img at bounding box center [247, 189] width 277 height 154
click at [250, 291] on div "Front" at bounding box center [247, 291] width 299 height 29
click at [274, 192] on img at bounding box center [247, 189] width 277 height 154
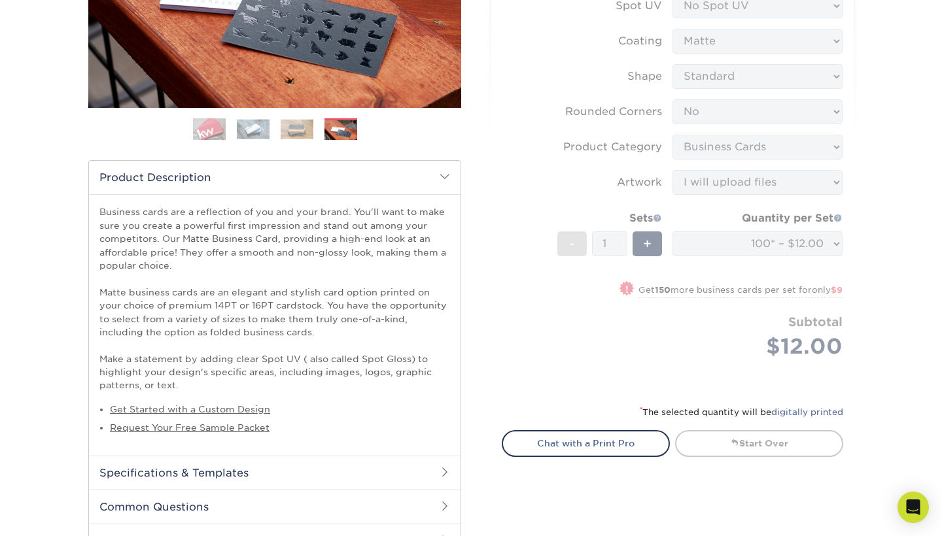
scroll to position [296, 0]
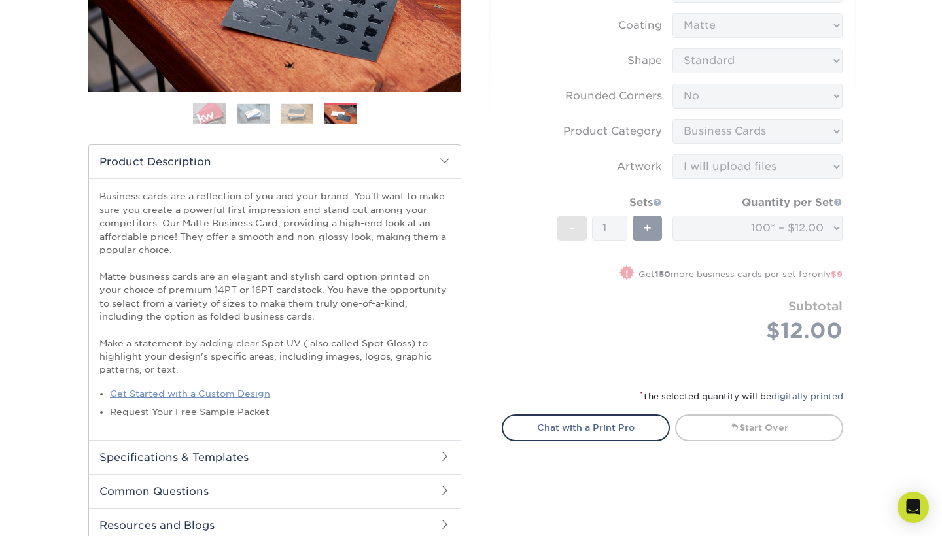
click at [186, 390] on link "Get Started with a Custom Design" at bounding box center [190, 393] width 160 height 10
click at [495, 176] on div "Select your options: Sizes Help Sizes Please Select 1.5" x 3.5" - Mini 1.75" x …" at bounding box center [672, 137] width 362 height 630
click at [439, 166] on h2 "Product Description" at bounding box center [274, 161] width 371 height 33
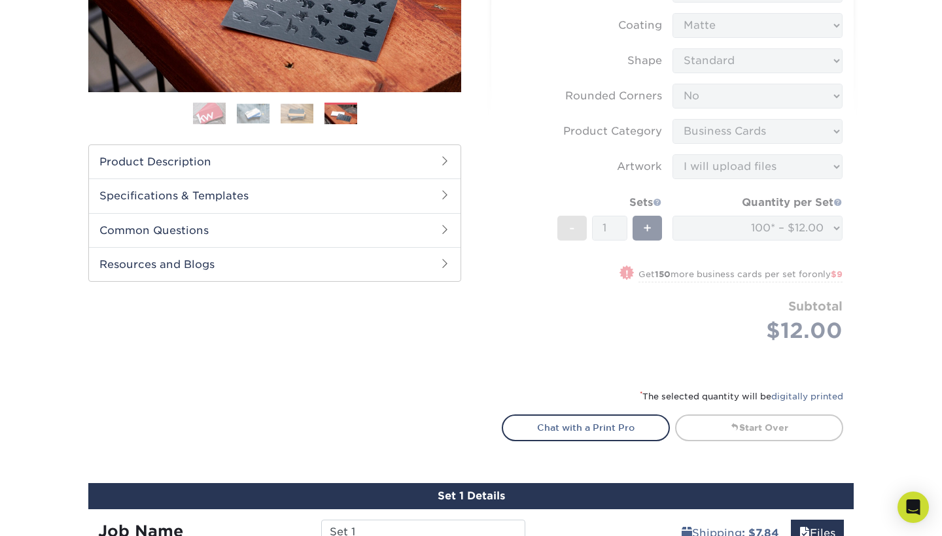
click at [442, 197] on span at bounding box center [444, 195] width 10 height 10
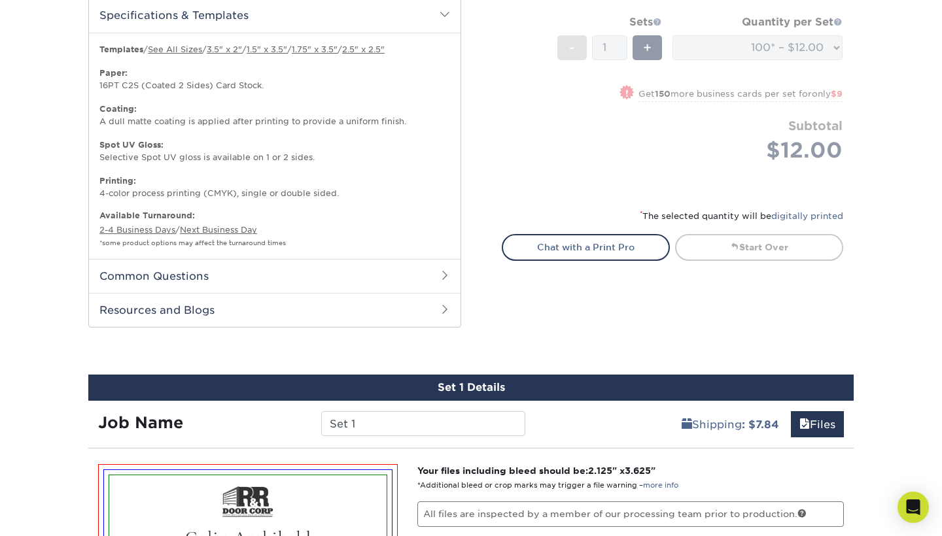
scroll to position [476, 0]
click at [453, 274] on h2 "Common Questions" at bounding box center [274, 276] width 371 height 34
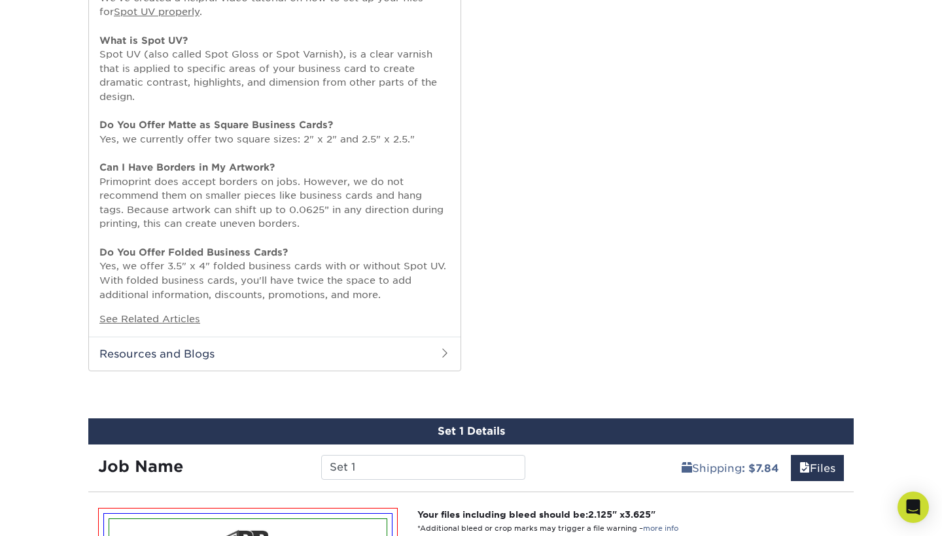
scroll to position [940, 0]
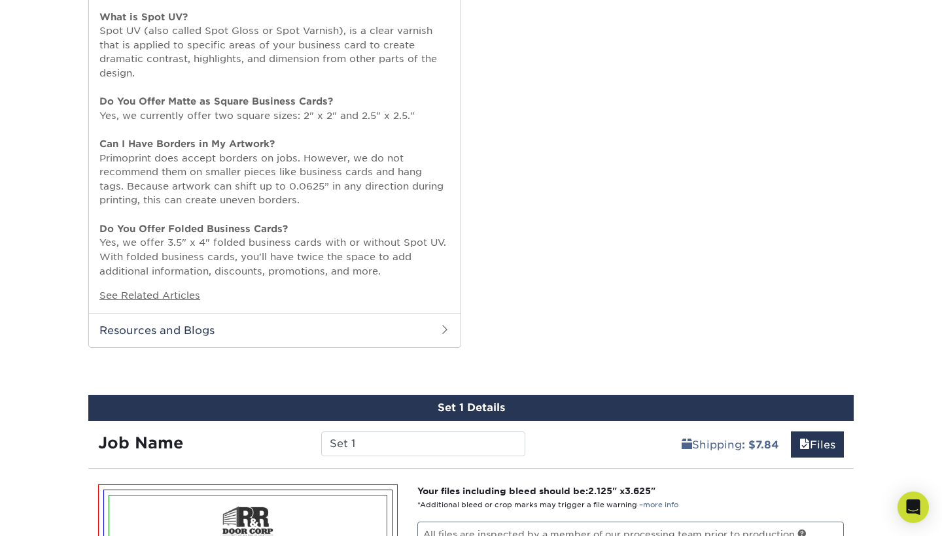
click at [447, 324] on span at bounding box center [444, 329] width 10 height 10
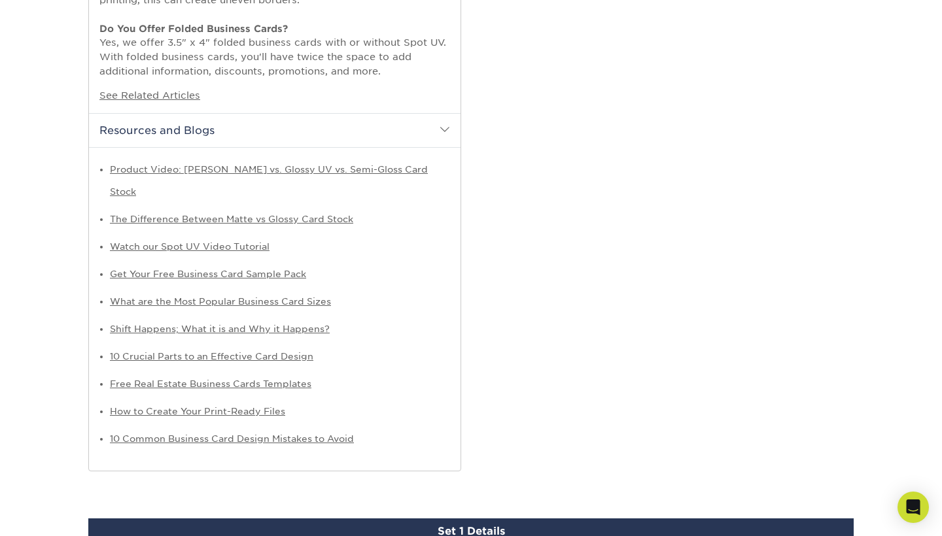
scroll to position [1142, 0]
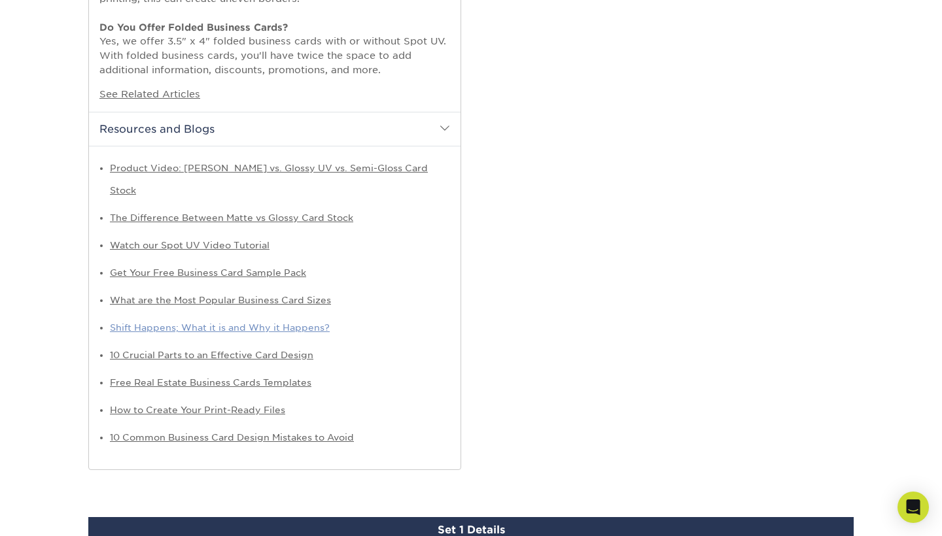
click at [309, 322] on link "Shift Happens; What it is and Why it Happens?" at bounding box center [220, 327] width 220 height 10
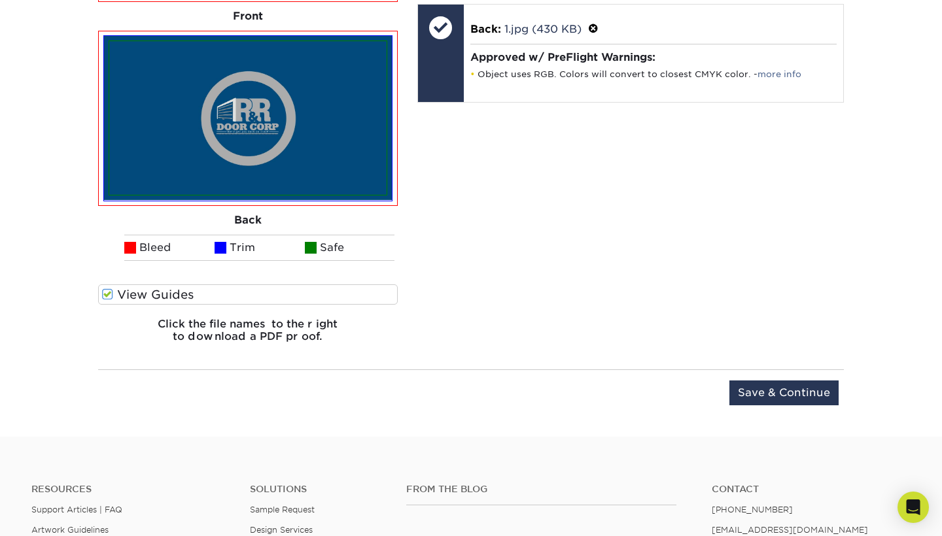
scroll to position [2025, 0]
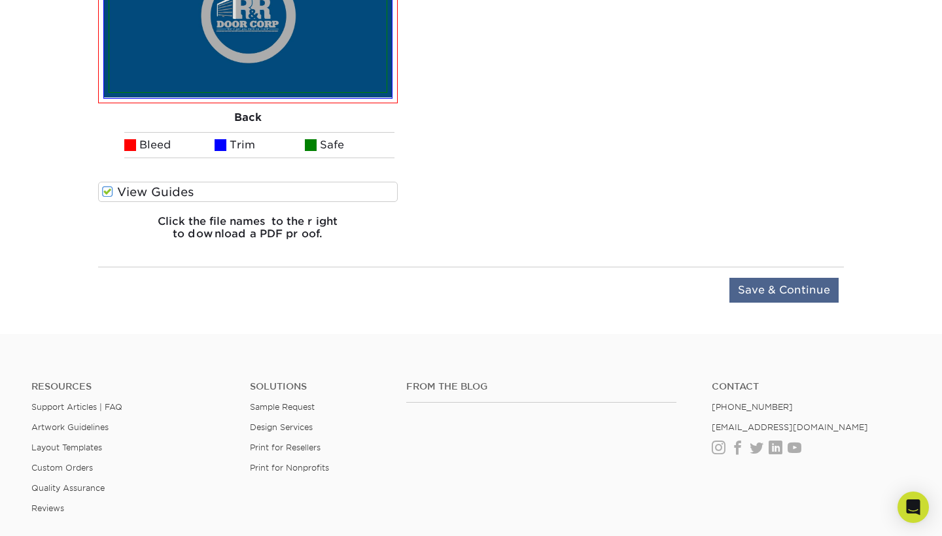
click at [778, 278] on input "Save & Continue" at bounding box center [783, 290] width 109 height 25
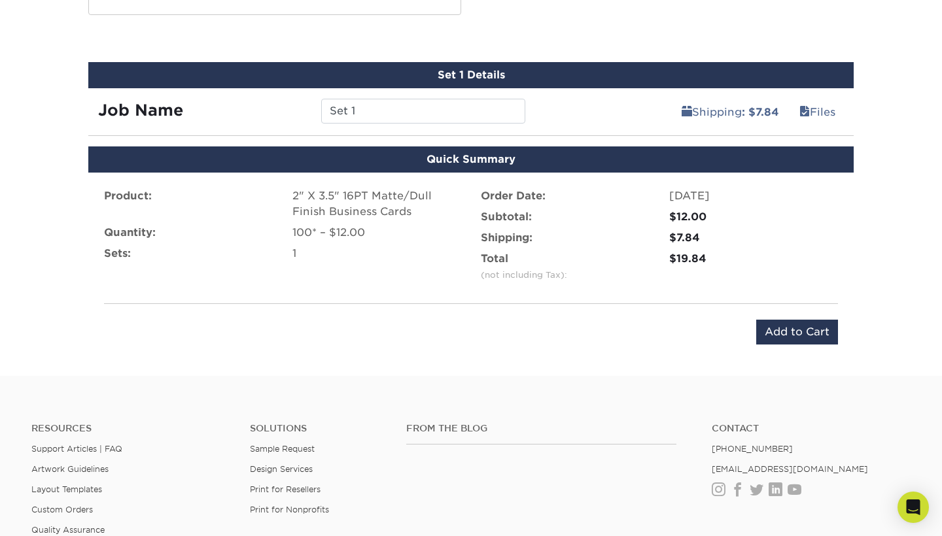
scroll to position [1598, 0]
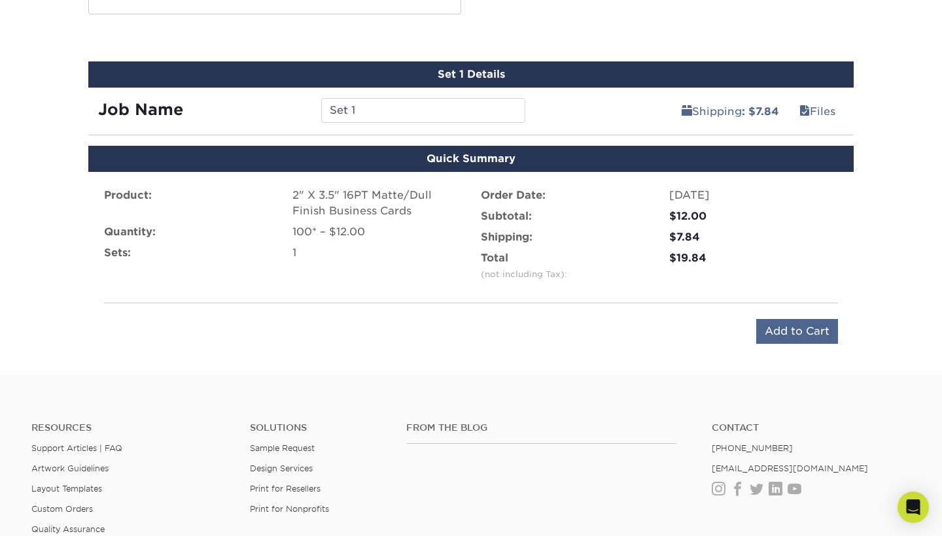
click at [776, 319] on input "Add to Cart" at bounding box center [797, 331] width 82 height 25
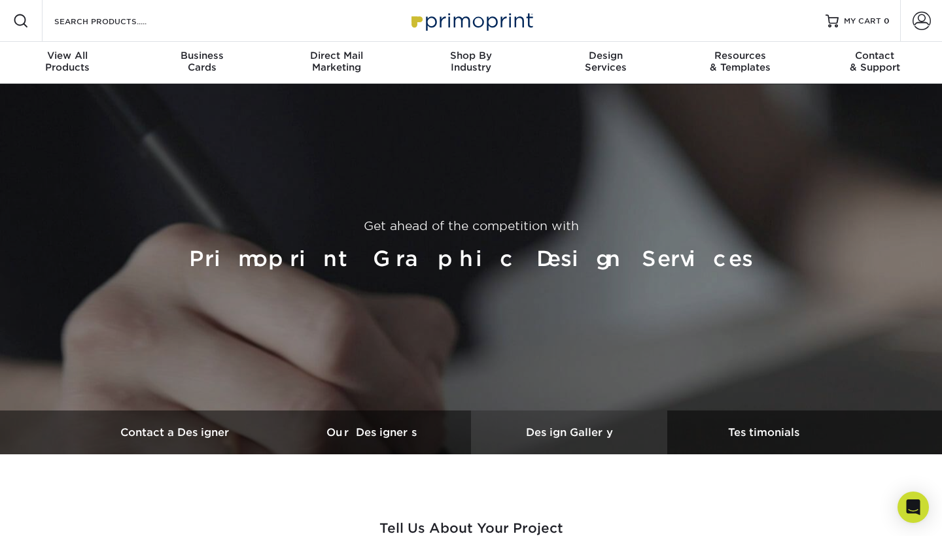
click at [548, 429] on h3 "Design Gallery" at bounding box center [569, 432] width 196 height 12
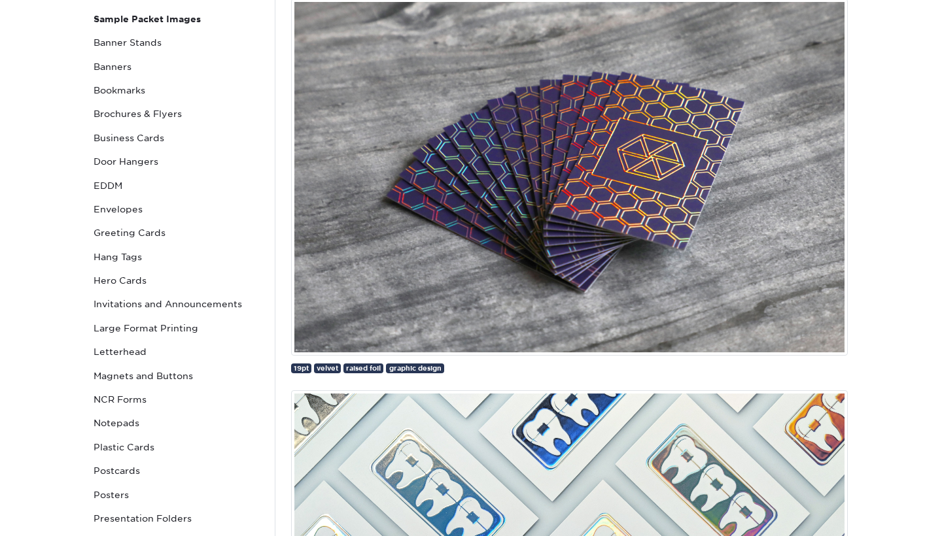
scroll to position [220, 0]
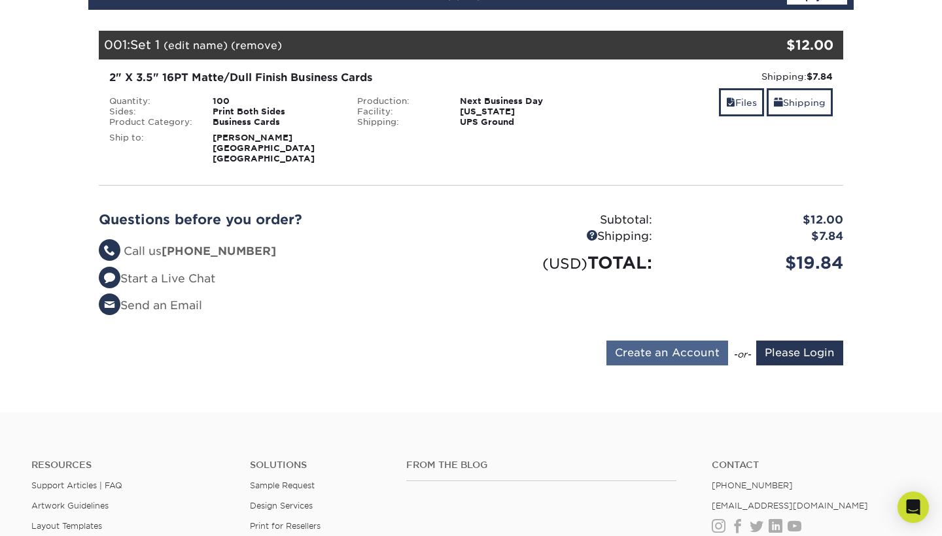
scroll to position [165, 0]
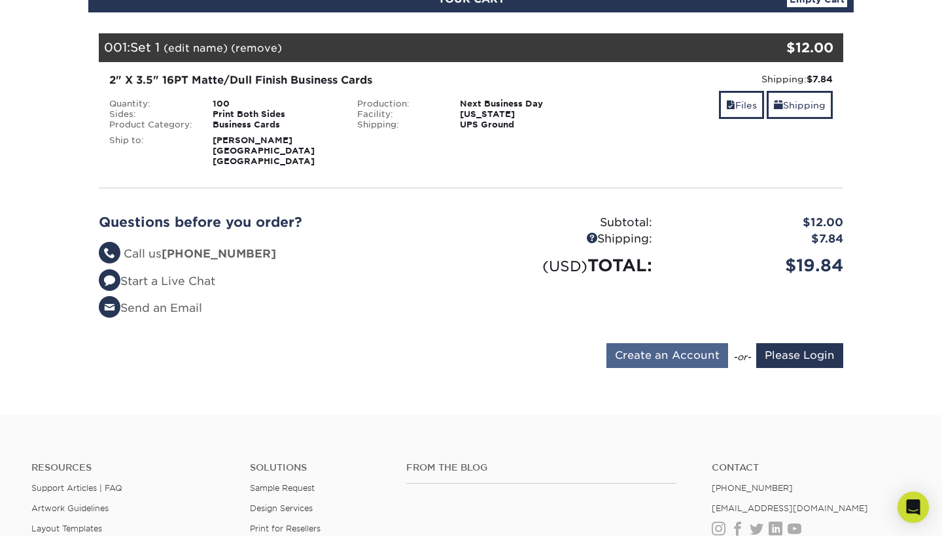
click at [652, 359] on input "Create an Account" at bounding box center [667, 355] width 122 height 25
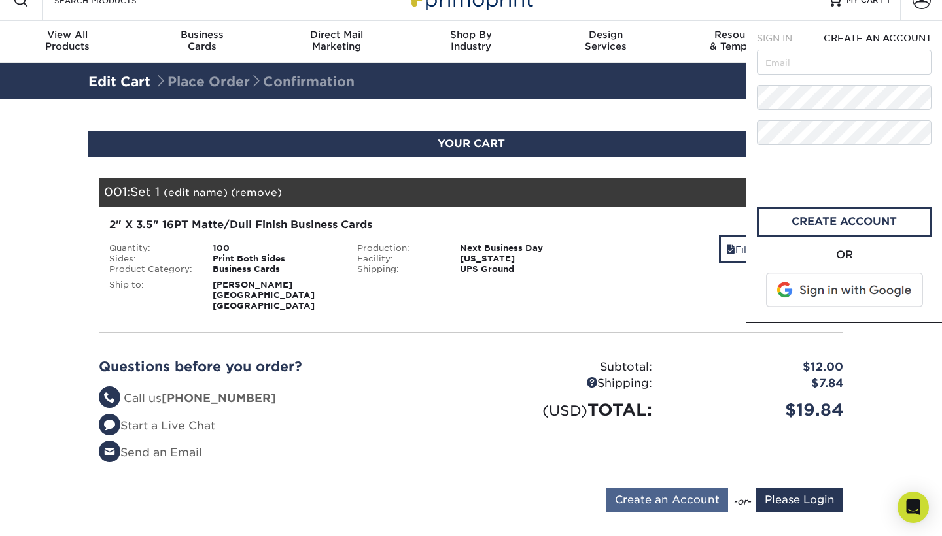
scroll to position [0, 0]
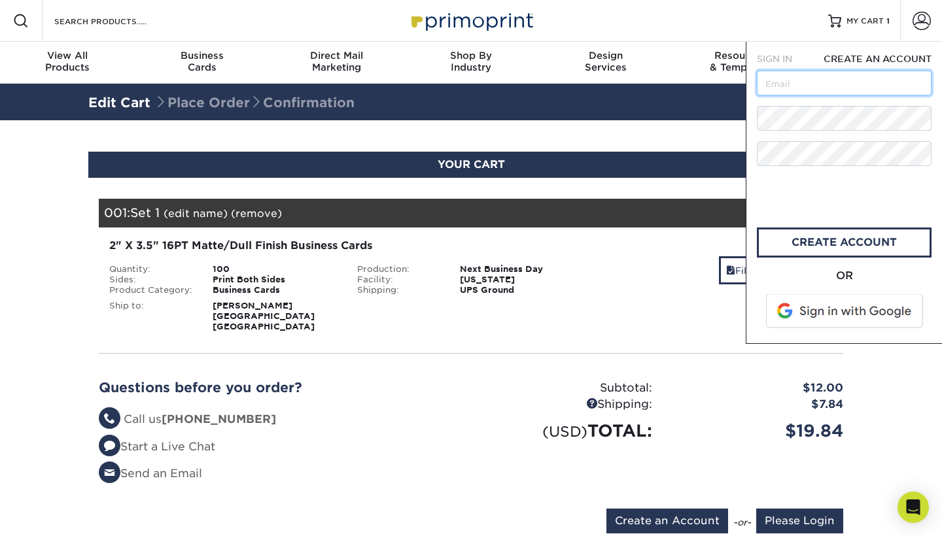
click at [808, 90] on input "text" at bounding box center [844, 83] width 175 height 25
type input "[EMAIL_ADDRESS][DOMAIN_NAME]"
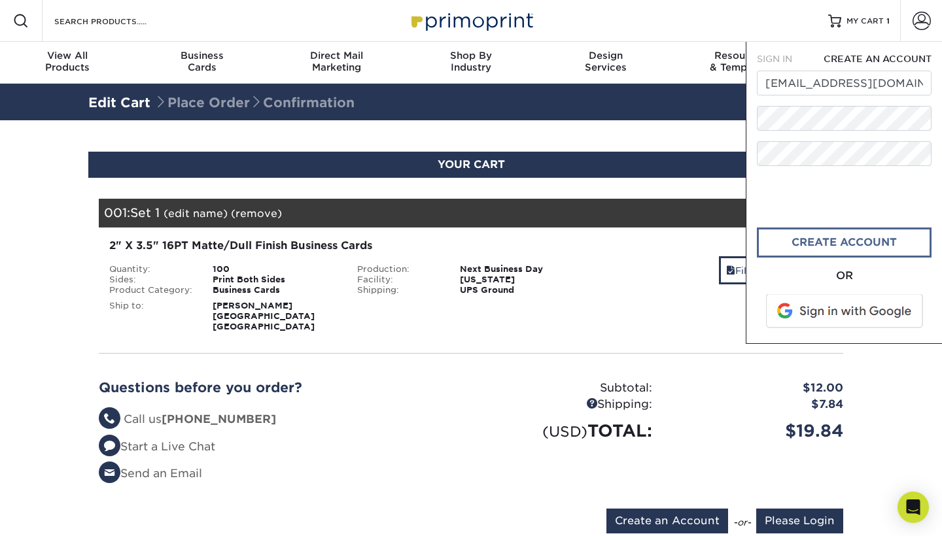
click at [801, 246] on link "create account" at bounding box center [844, 243] width 175 height 30
click at [681, 245] on div "Shipping: $7.84 Discount: - $0.00" at bounding box center [718, 244] width 228 height 13
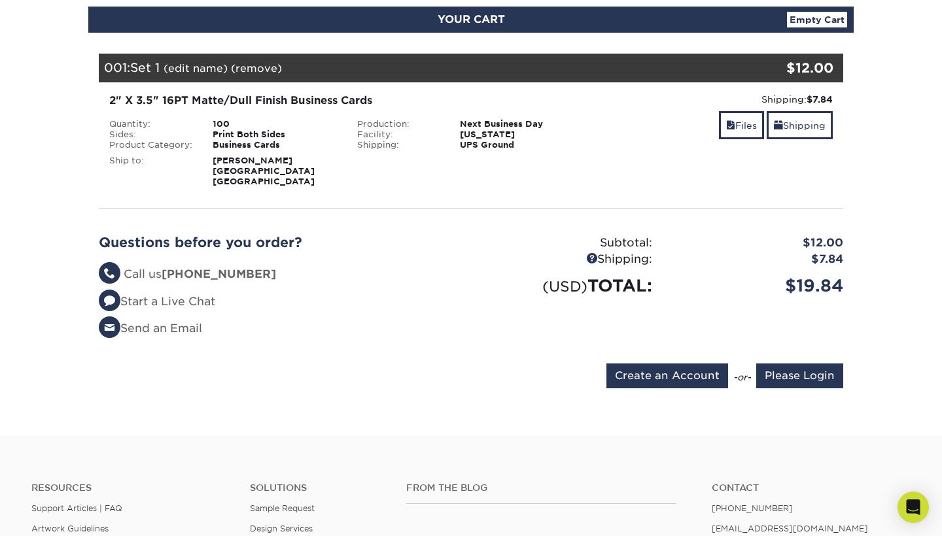
scroll to position [160, 0]
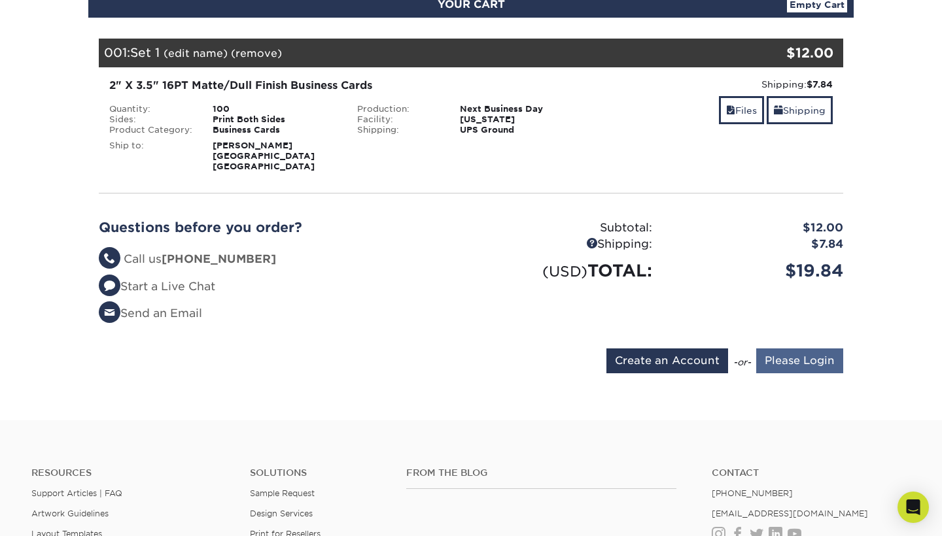
click at [813, 373] on input "Please Login" at bounding box center [799, 361] width 87 height 25
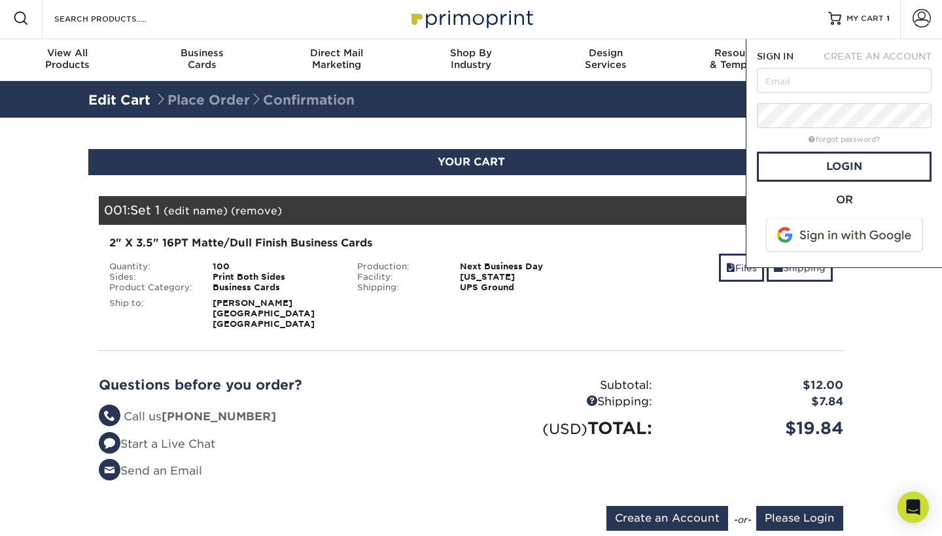
scroll to position [0, 0]
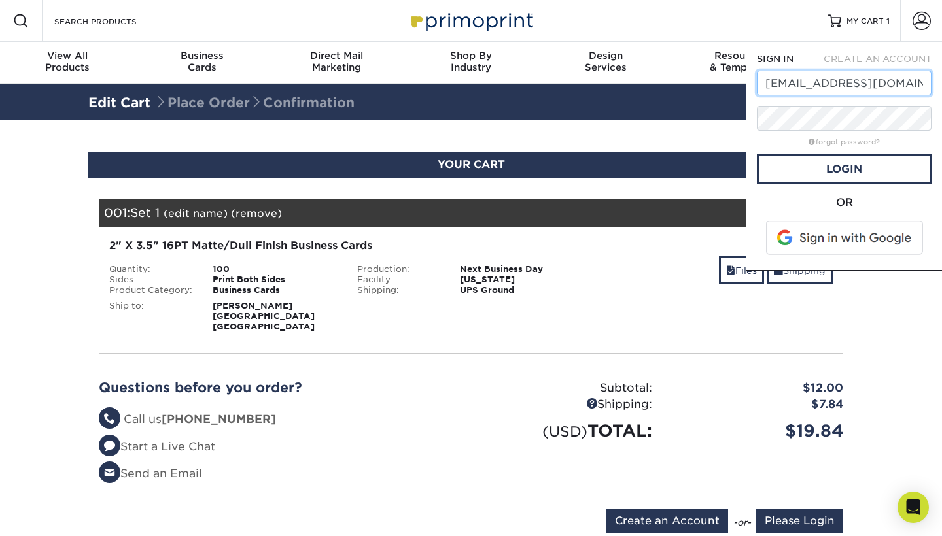
type input "[EMAIL_ADDRESS][DOMAIN_NAME]"
click at [799, 174] on link "Login" at bounding box center [844, 169] width 175 height 30
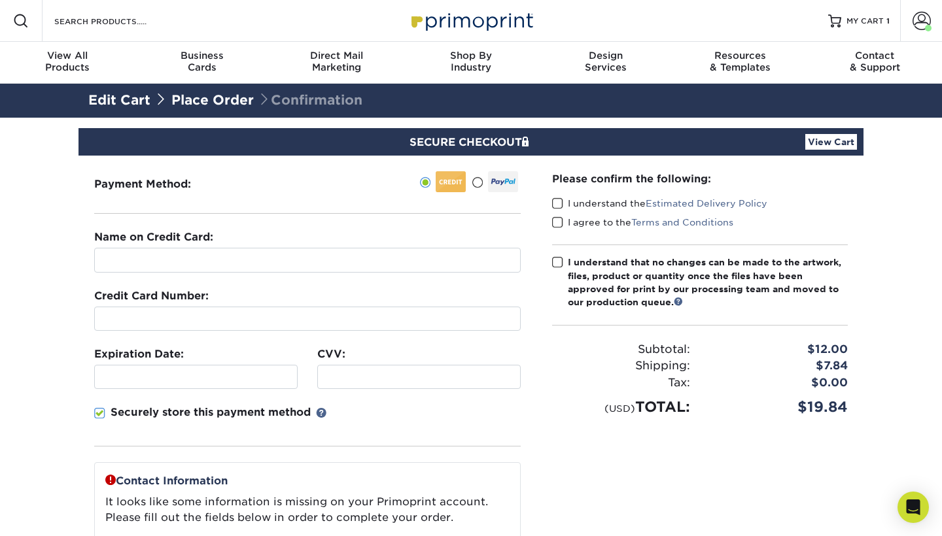
scroll to position [38, 0]
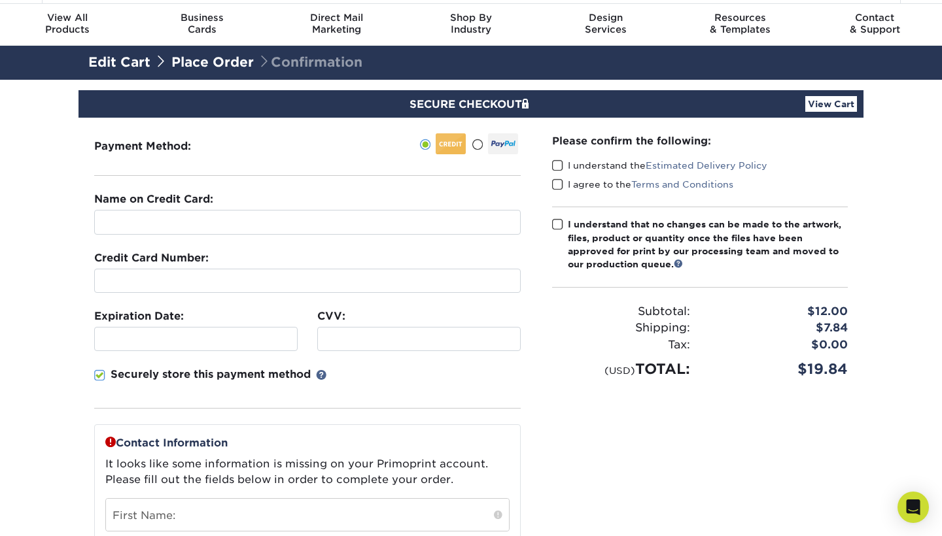
click at [477, 143] on span at bounding box center [476, 145] width 11 height 12
click at [0, 0] on input "radio" at bounding box center [0, 0] width 0 height 0
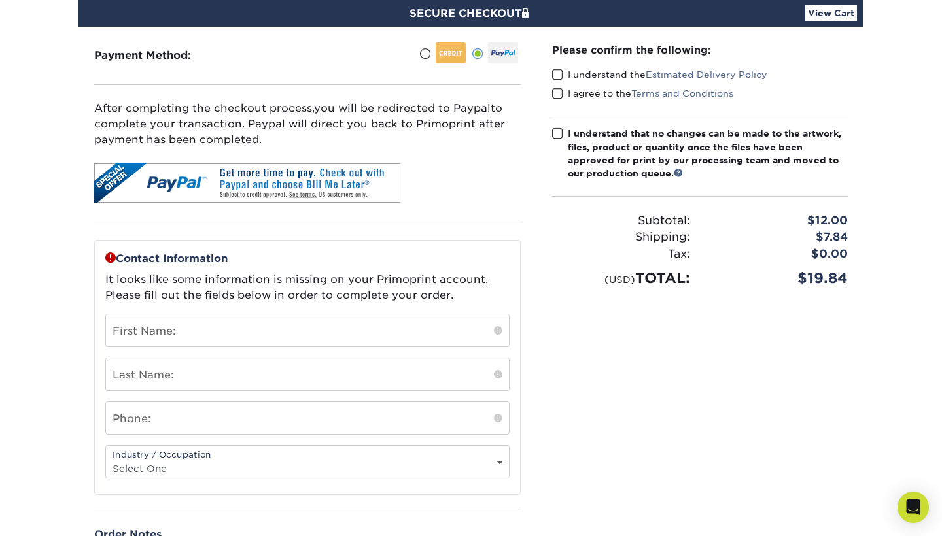
scroll to position [182, 0]
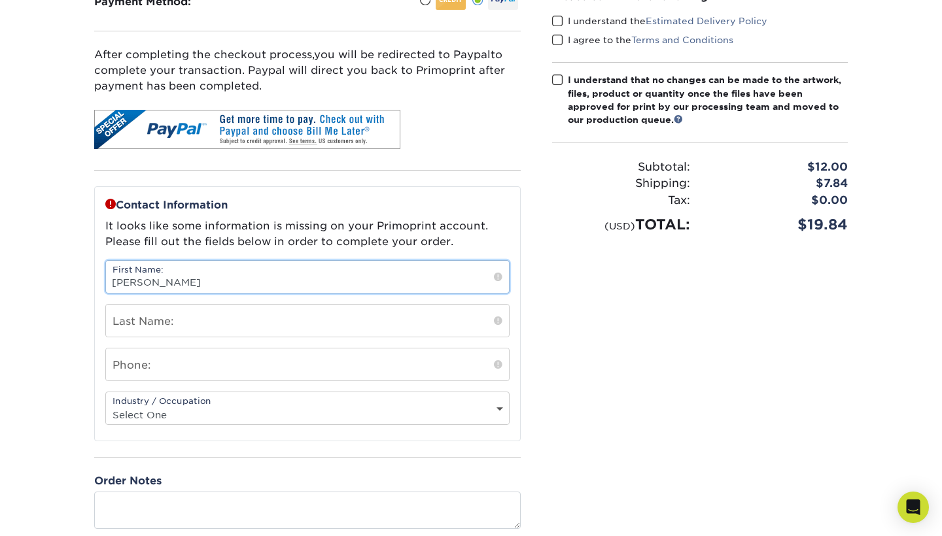
type input "[PERSON_NAME]"
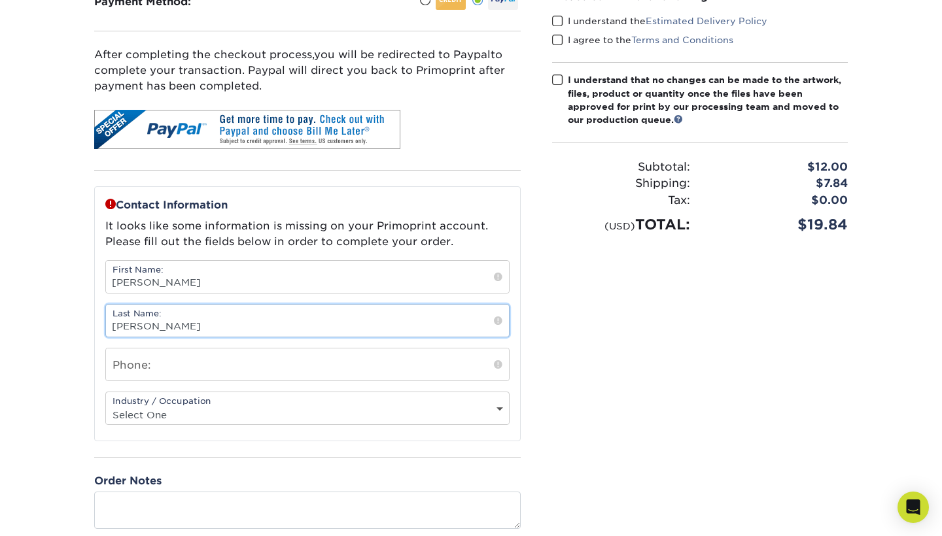
type input "Archibald"
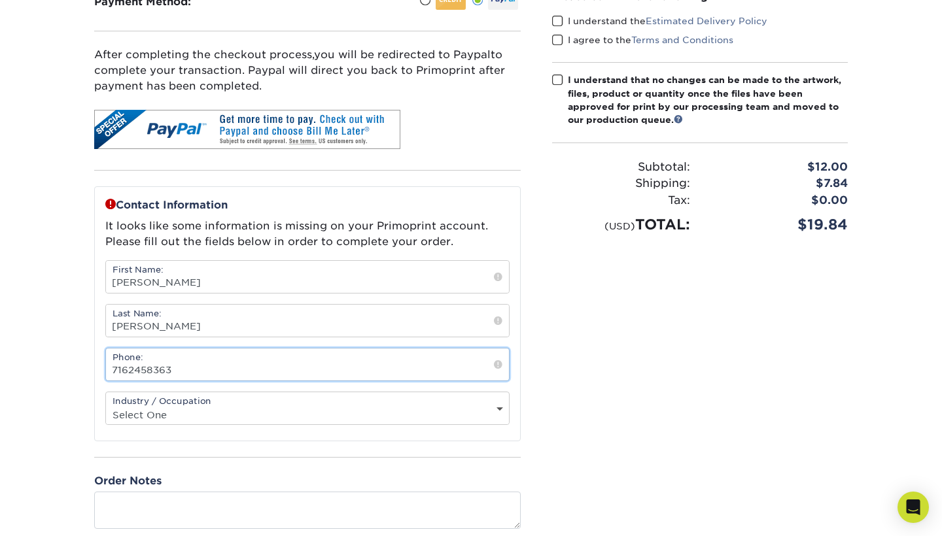
type input "7162458363"
select select "26"
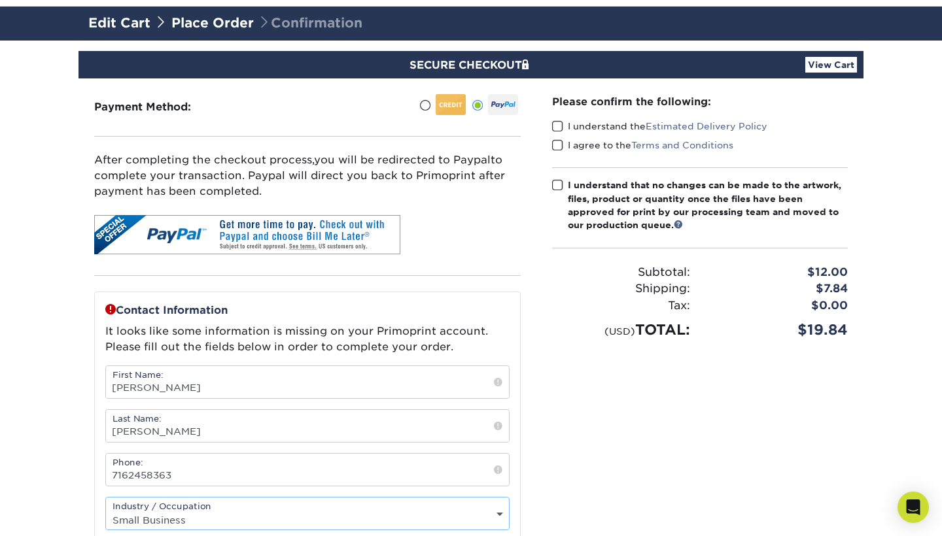
scroll to position [65, 0]
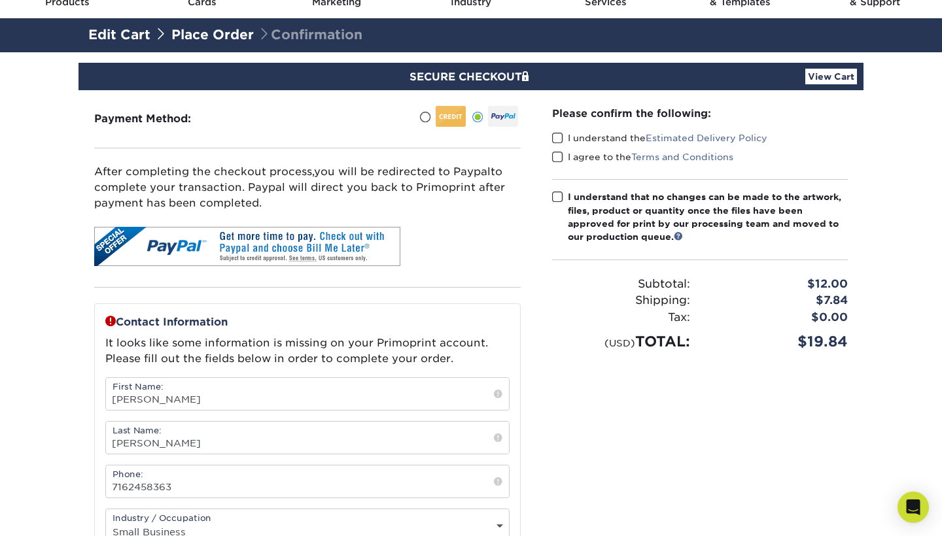
click at [559, 137] on span at bounding box center [557, 138] width 11 height 12
click at [0, 0] on input "I understand the Estimated Delivery Policy" at bounding box center [0, 0] width 0 height 0
click at [558, 157] on span at bounding box center [557, 157] width 11 height 12
click at [0, 0] on input "I agree to the Terms and Conditions" at bounding box center [0, 0] width 0 height 0
click at [558, 193] on span at bounding box center [557, 197] width 11 height 12
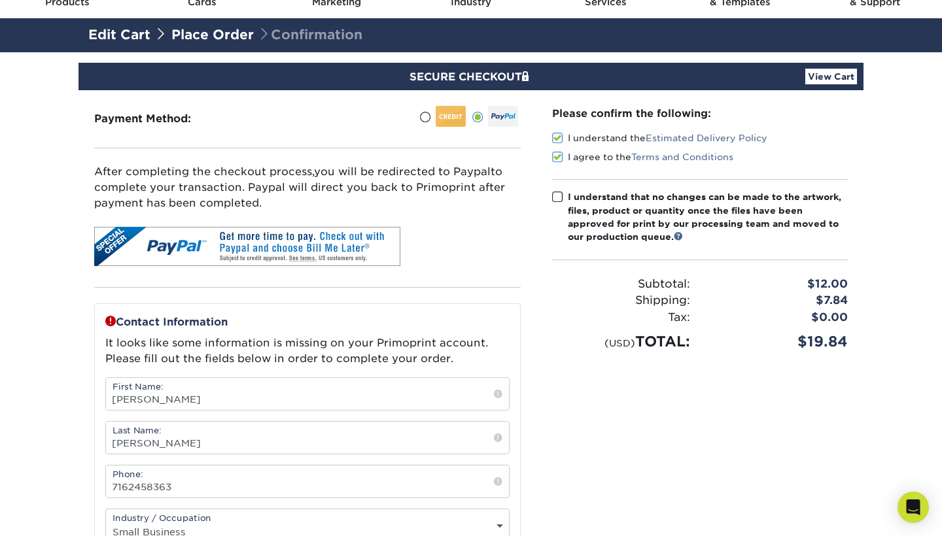
click at [0, 0] on input "I understand that no changes can be made to the artwork, files, product or quan…" at bounding box center [0, 0] width 0 height 0
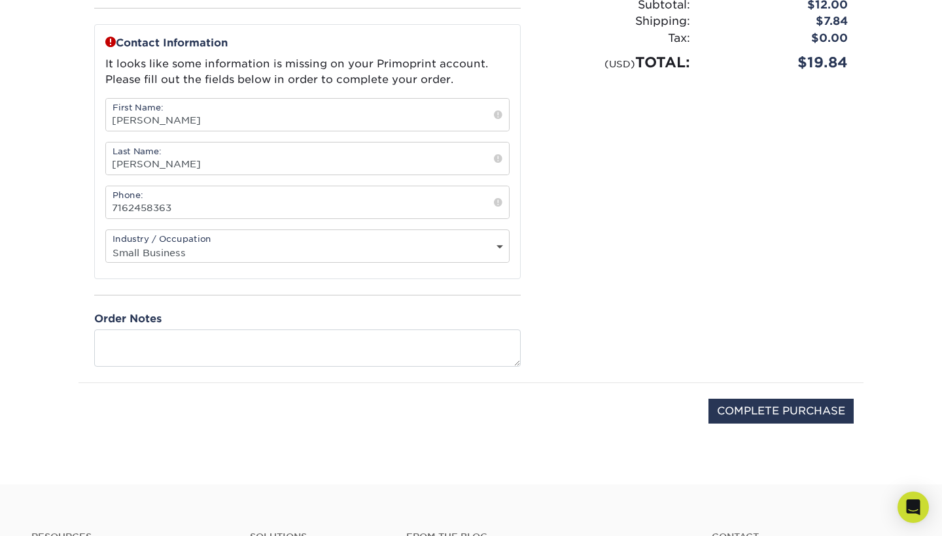
scroll to position [365, 0]
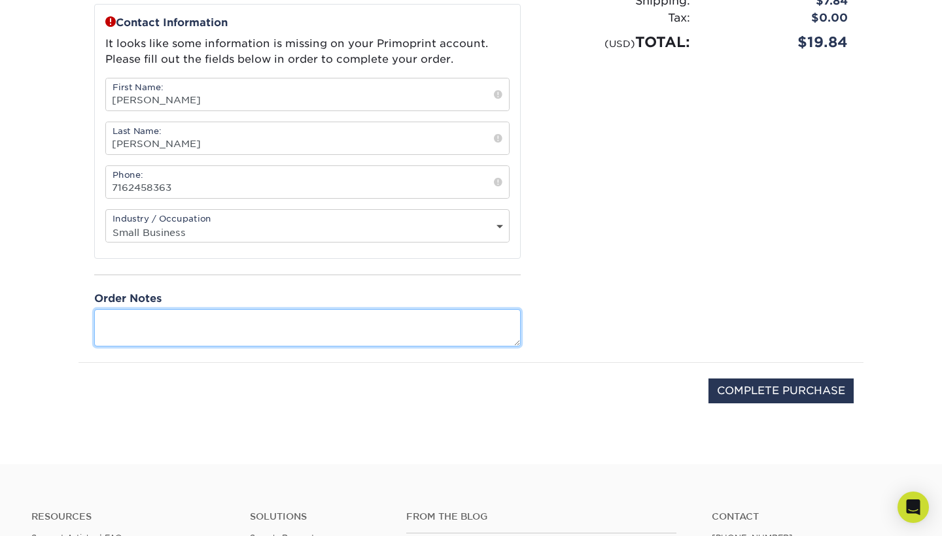
click at [376, 345] on textarea at bounding box center [307, 327] width 426 height 37
click at [184, 330] on textarea "Hi, if there are an problems let me know. thank you!" at bounding box center [307, 327] width 426 height 37
click at [186, 326] on textarea "Hi, if there are an problems let me know. thank you!" at bounding box center [307, 327] width 426 height 37
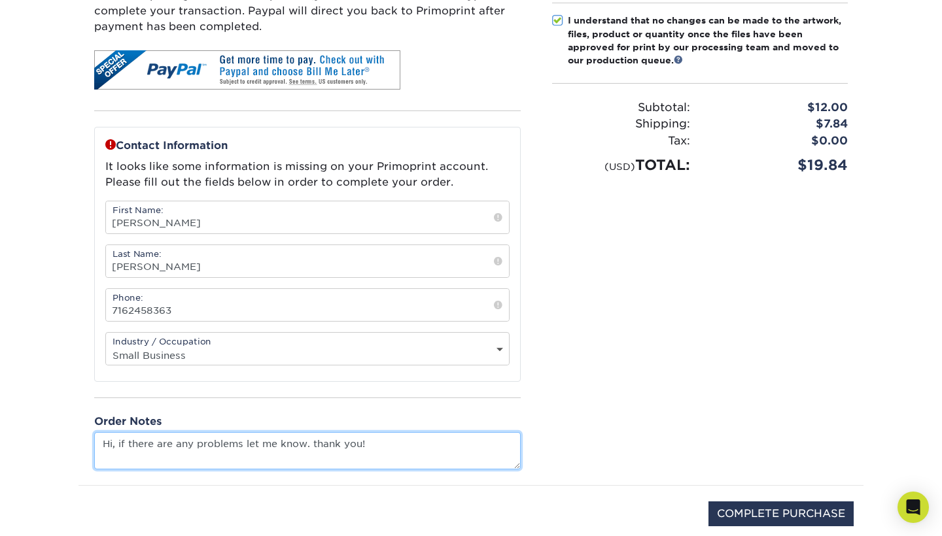
scroll to position [243, 0]
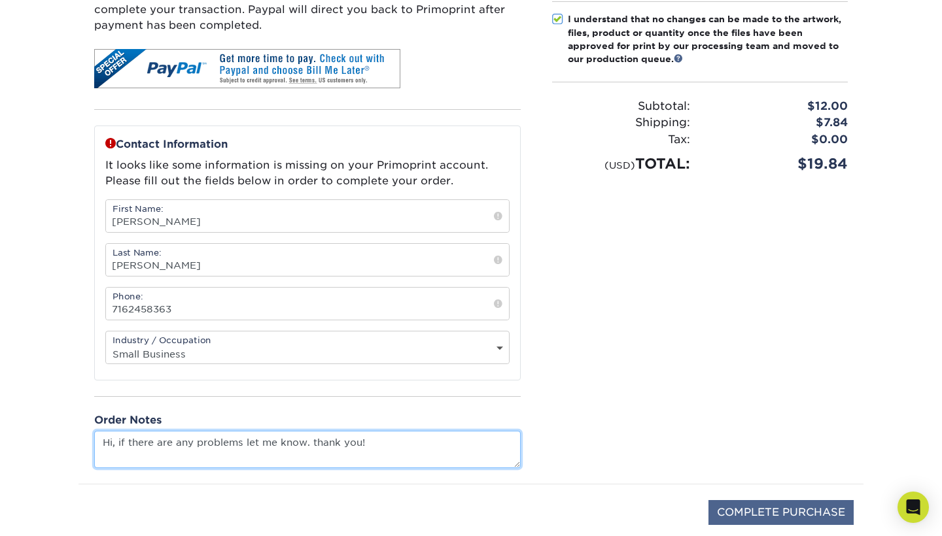
type textarea "Hi, if there are any problems let me know. thank you!"
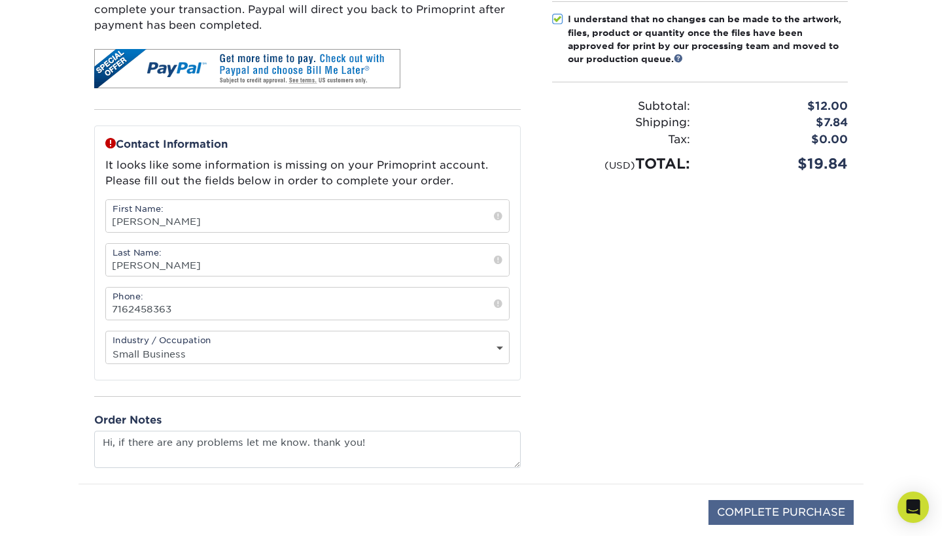
click at [761, 521] on input "COMPLETE PURCHASE" at bounding box center [780, 512] width 145 height 25
type input "PROCESSING, PLEASE WAIT..."
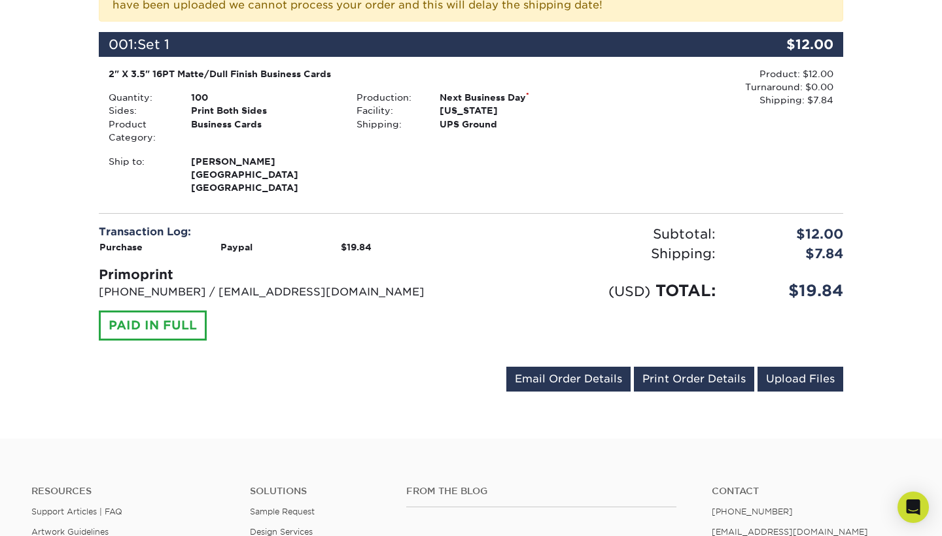
scroll to position [338, 0]
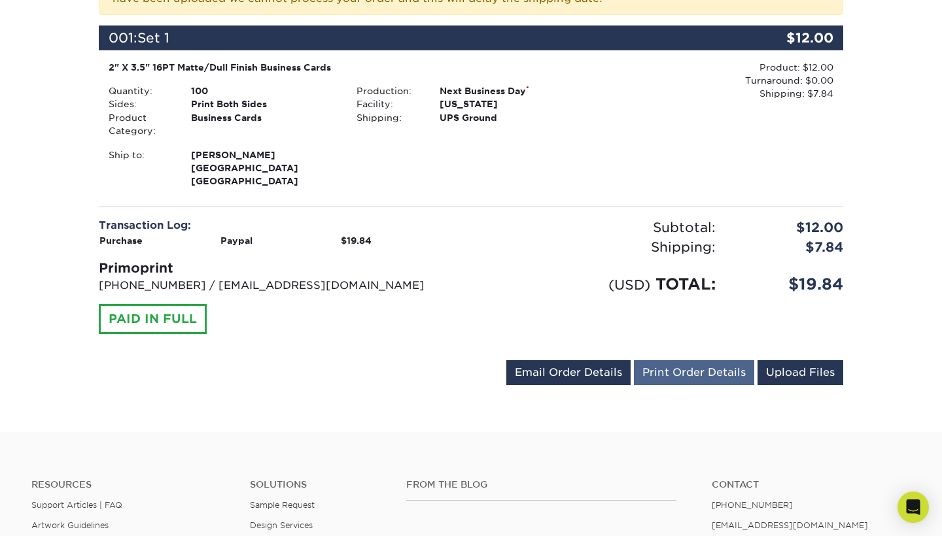
click at [686, 367] on link "Print Order Details" at bounding box center [694, 372] width 120 height 25
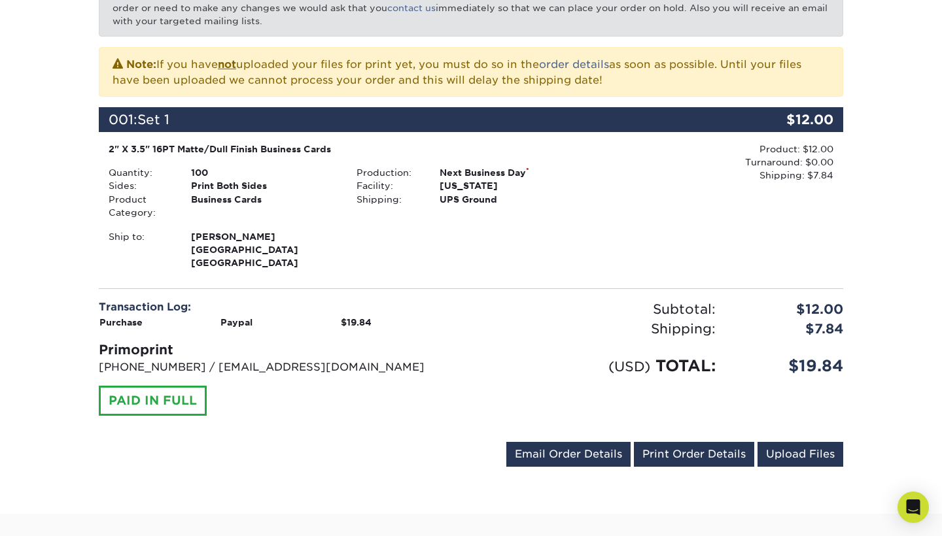
scroll to position [264, 0]
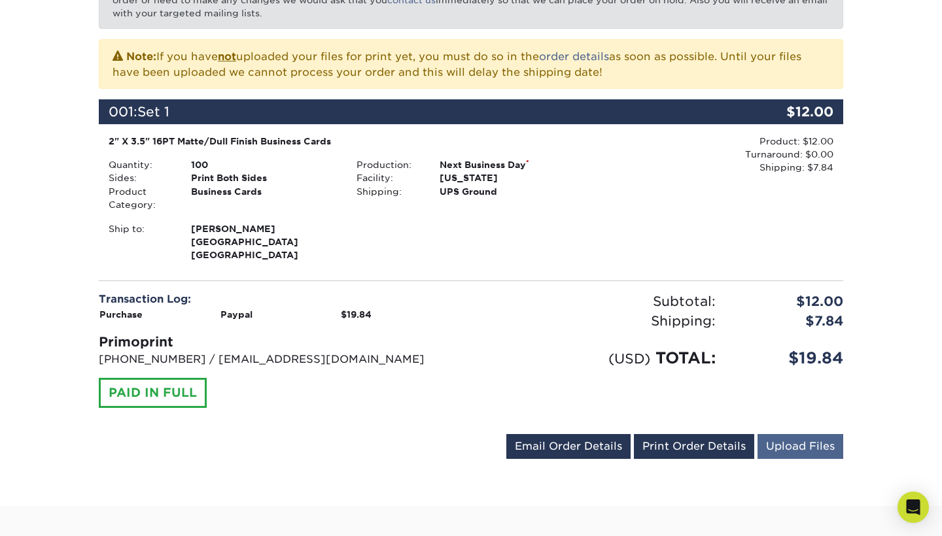
click at [796, 445] on link "Upload Files" at bounding box center [800, 446] width 86 height 25
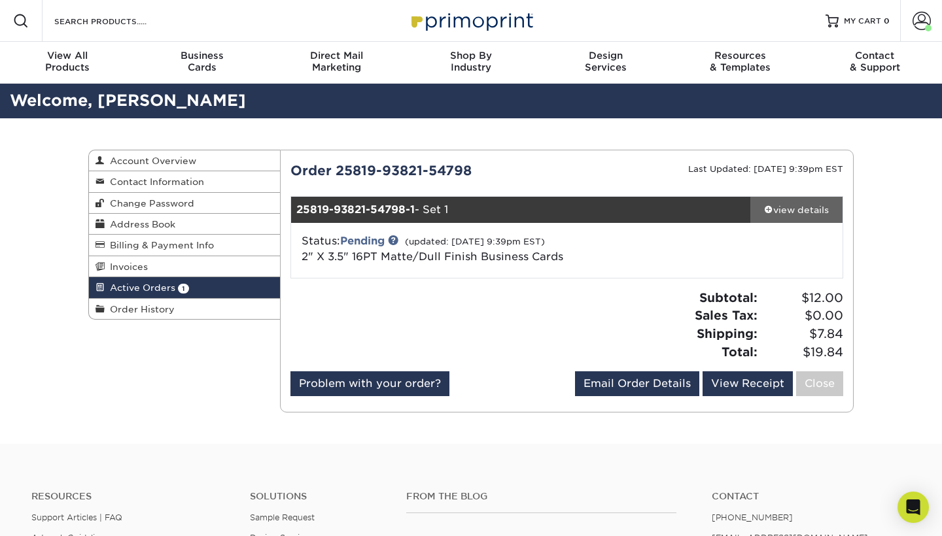
click at [778, 208] on div "view details" at bounding box center [796, 209] width 92 height 13
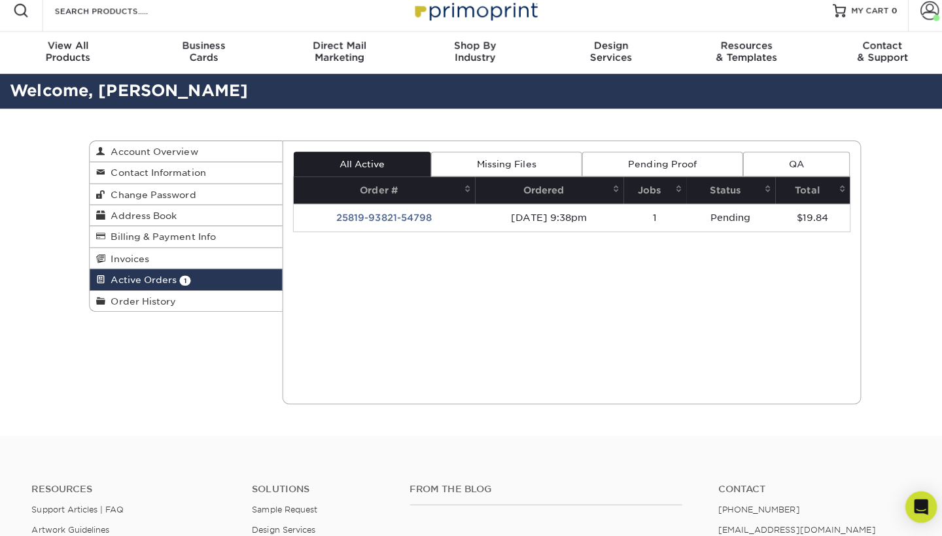
scroll to position [7, 0]
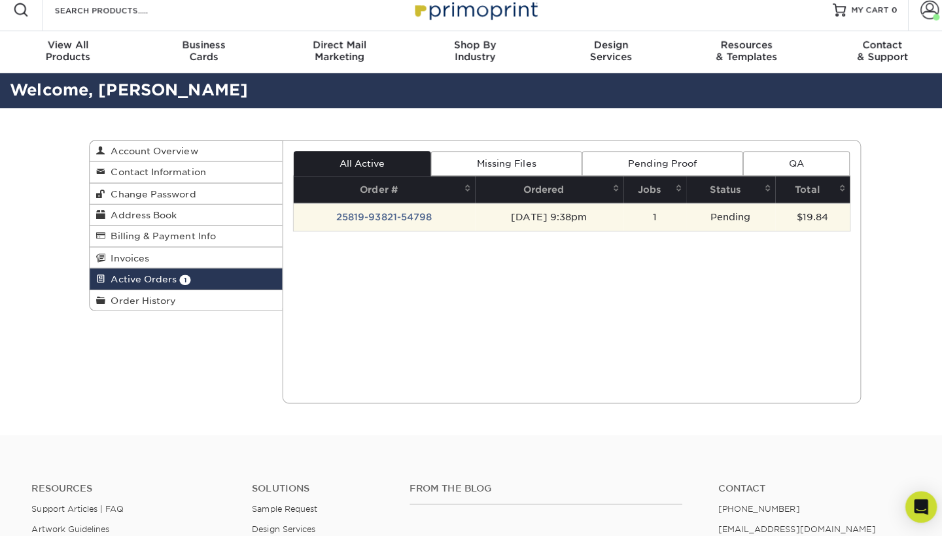
click at [502, 213] on td "[DATE] 9:38pm" at bounding box center [544, 219] width 147 height 27
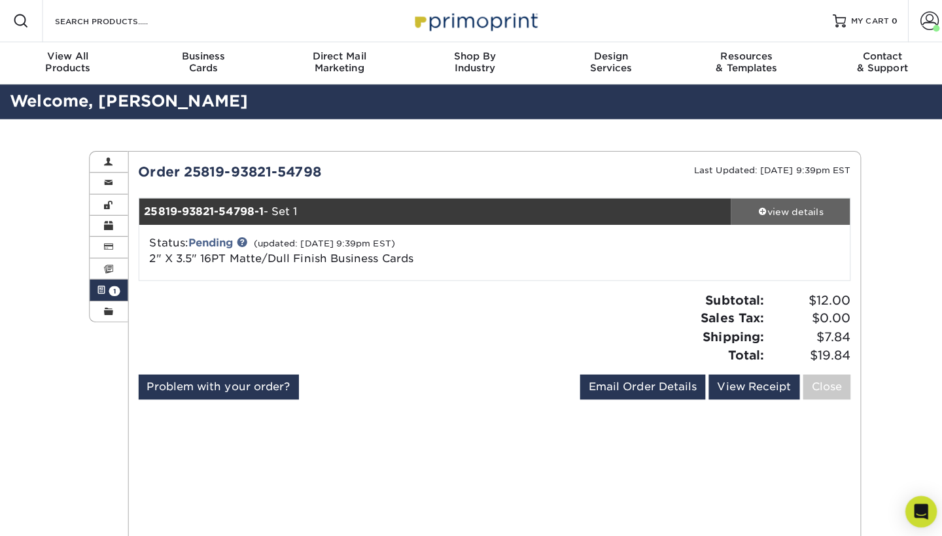
click at [790, 210] on div "view details" at bounding box center [784, 209] width 118 height 13
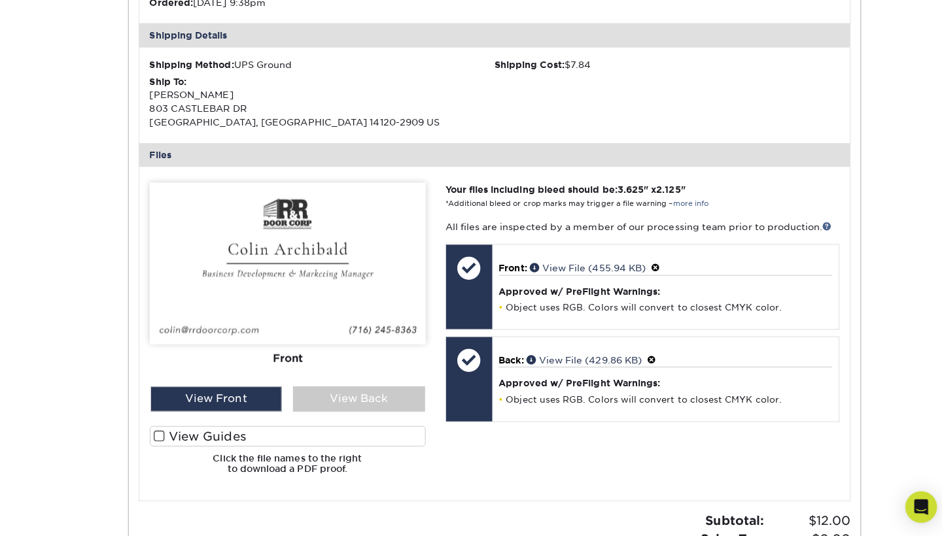
scroll to position [392, 0]
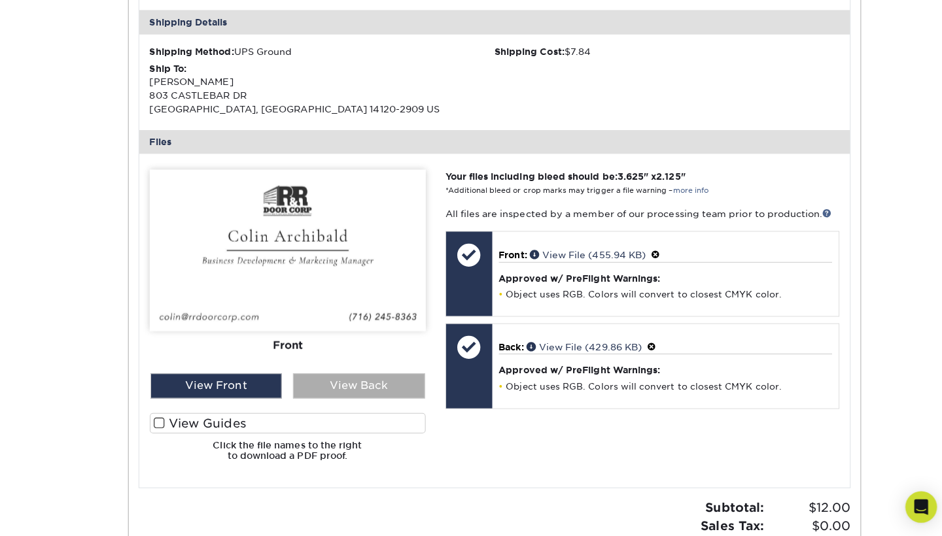
click at [343, 375] on div "View Back" at bounding box center [355, 387] width 131 height 25
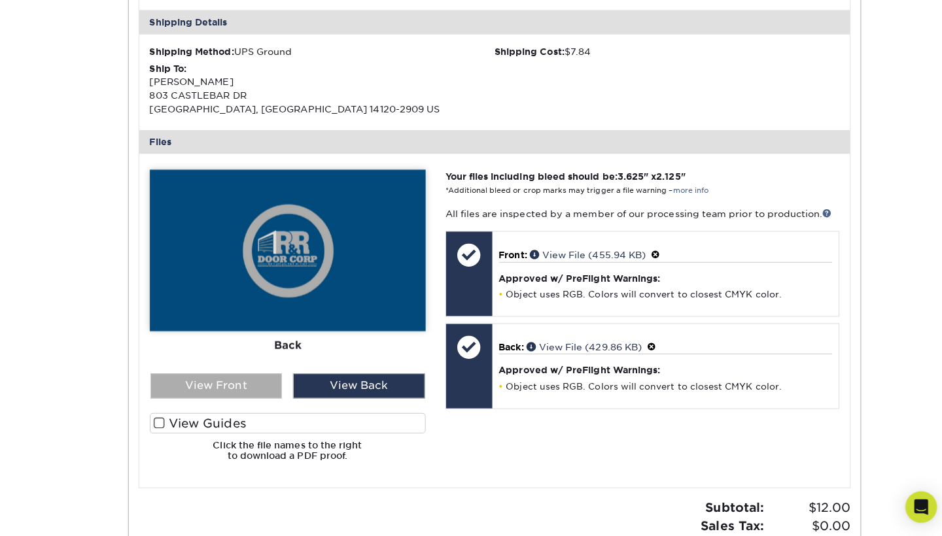
click at [241, 379] on div "View Front" at bounding box center [214, 387] width 131 height 25
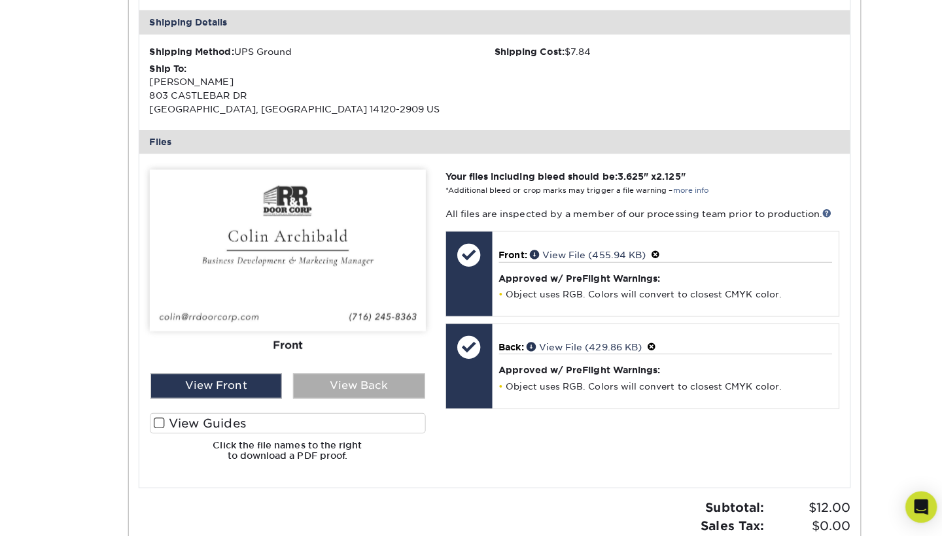
click at [341, 375] on div "View Back" at bounding box center [355, 387] width 131 height 25
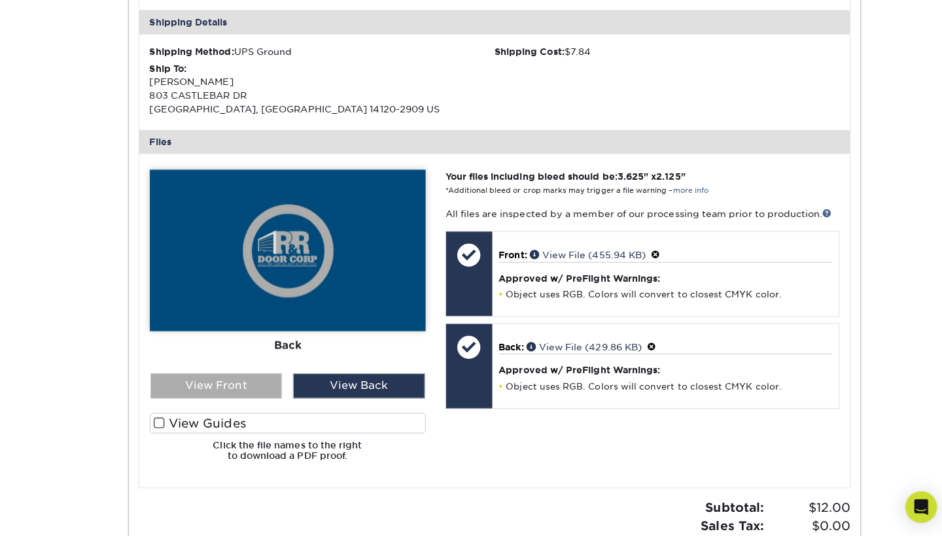
click at [259, 375] on div "View Front" at bounding box center [214, 387] width 131 height 25
